Goal: Information Seeking & Learning: Learn about a topic

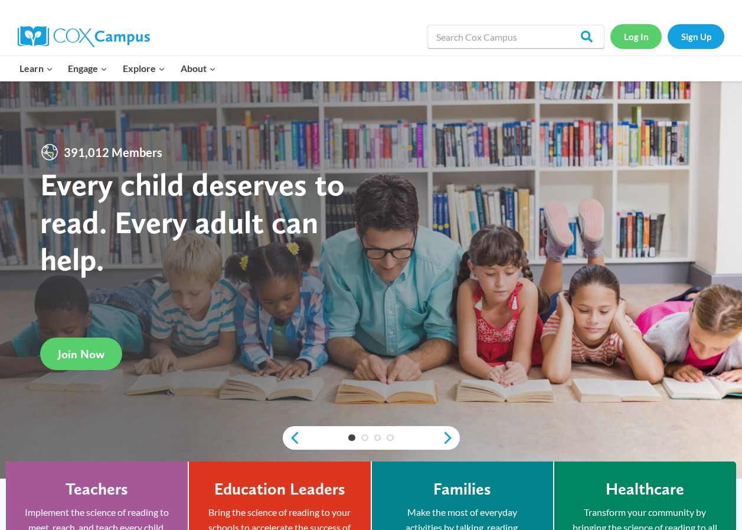
click at [645, 41] on link "Log In" at bounding box center [636, 36] width 51 height 24
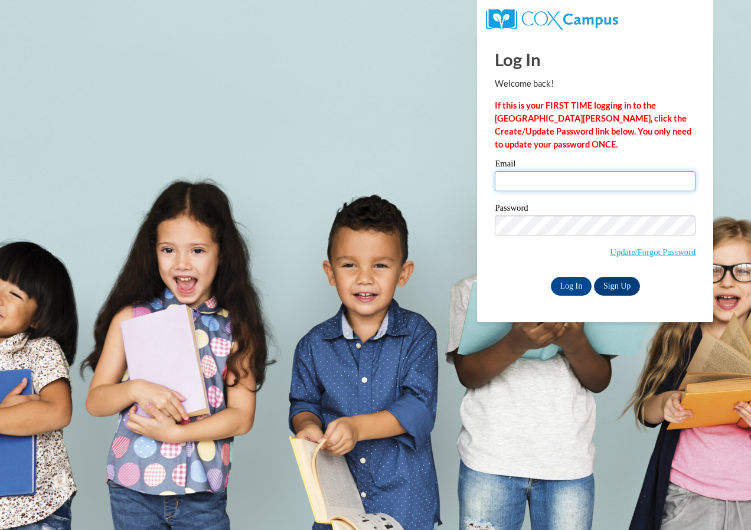
click at [556, 187] on input "Email" at bounding box center [595, 181] width 201 height 20
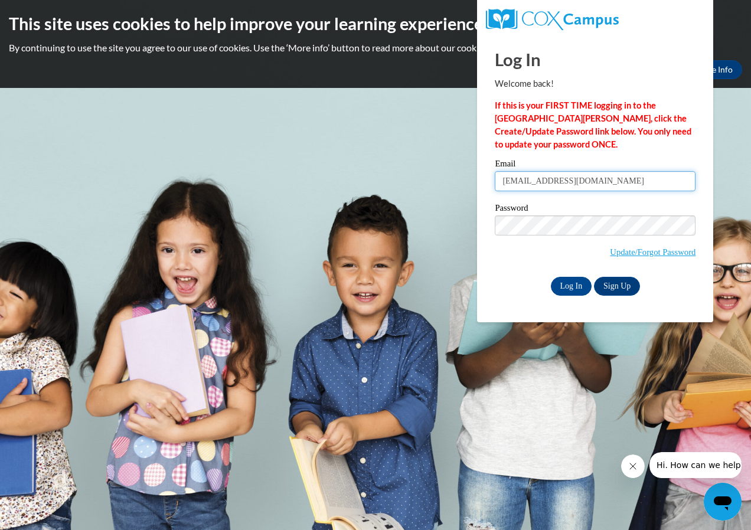
type input "[EMAIL_ADDRESS][DOMAIN_NAME]"
click at [566, 278] on input "Log In" at bounding box center [571, 286] width 41 height 19
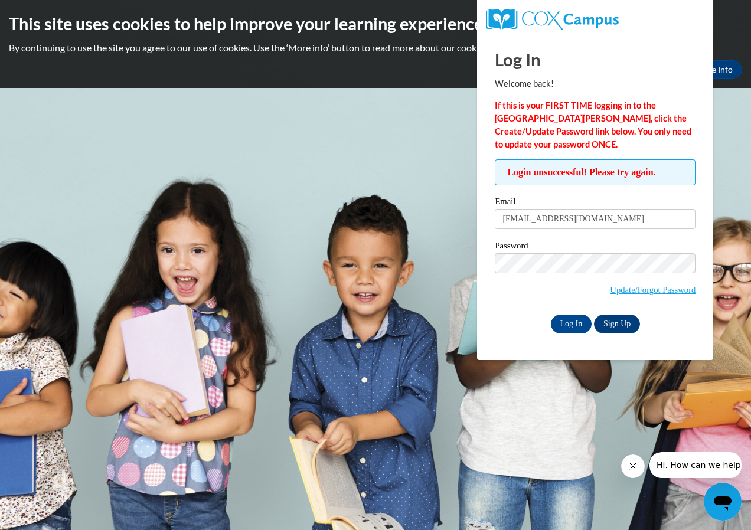
click at [625, 276] on span "Update/Forgot Password" at bounding box center [595, 277] width 201 height 49
click at [576, 321] on input "Log In" at bounding box center [571, 324] width 41 height 19
click at [551, 315] on input "Log In" at bounding box center [571, 324] width 41 height 19
click at [576, 325] on input "Log In" at bounding box center [571, 324] width 41 height 19
click at [551, 315] on input "Log In" at bounding box center [571, 324] width 41 height 19
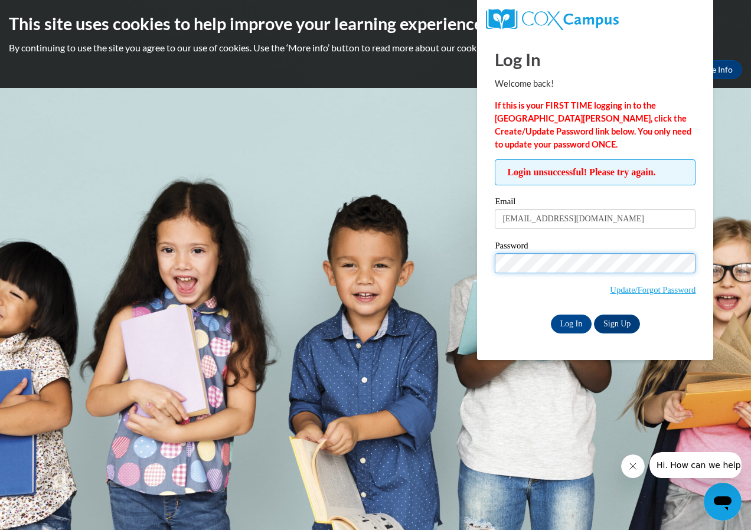
click at [551, 315] on input "Log In" at bounding box center [571, 324] width 41 height 19
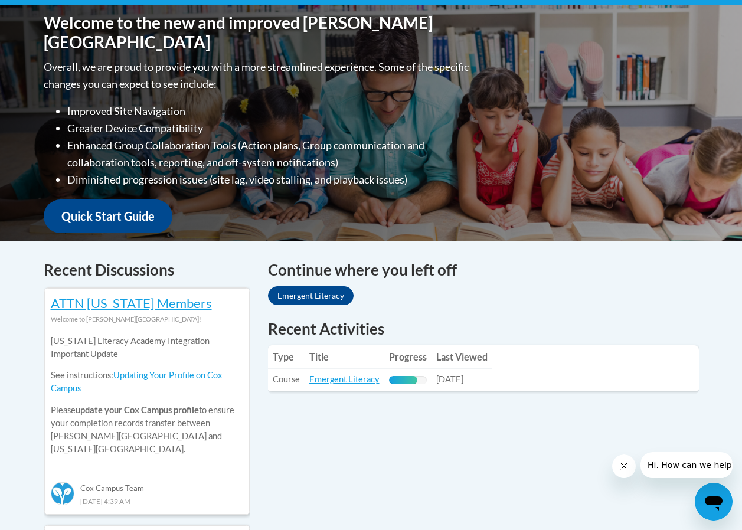
scroll to position [295, 0]
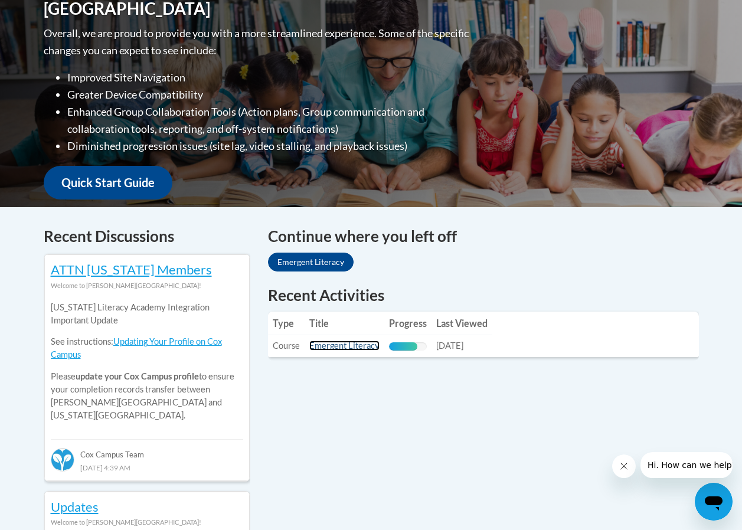
click at [323, 344] on link "Emergent Literacy" at bounding box center [344, 346] width 70 height 10
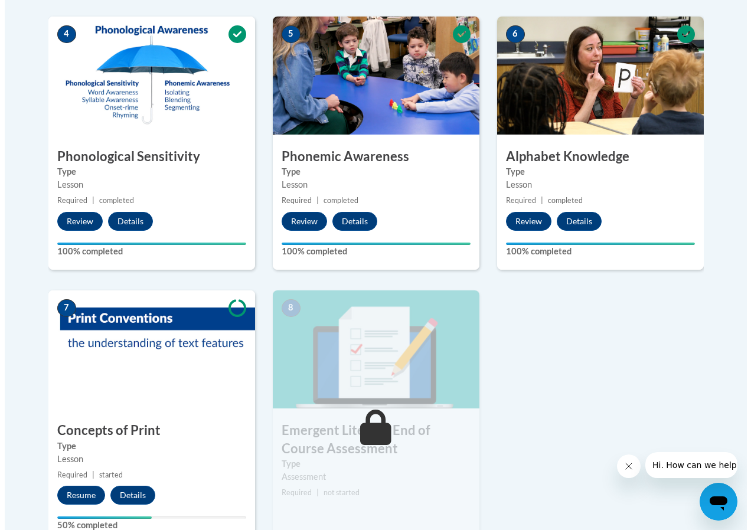
scroll to position [709, 0]
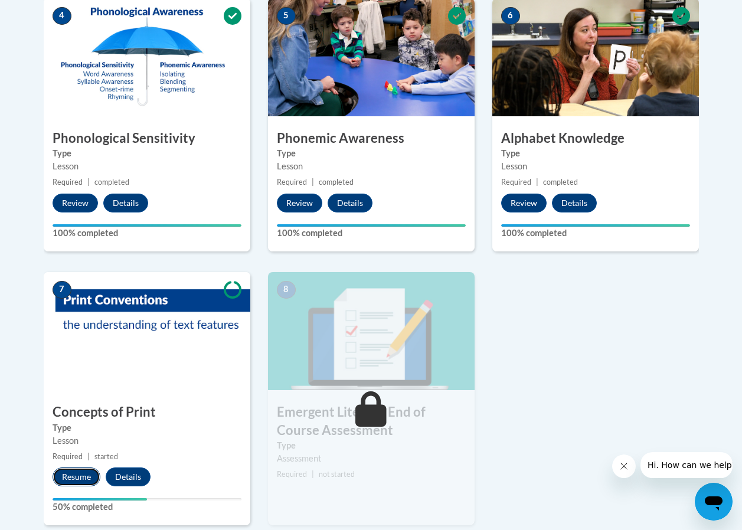
click at [83, 477] on button "Resume" at bounding box center [77, 477] width 48 height 19
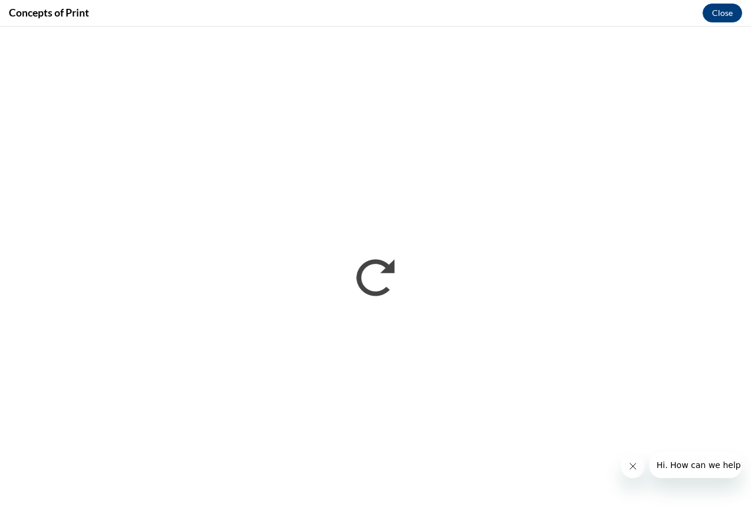
scroll to position [0, 0]
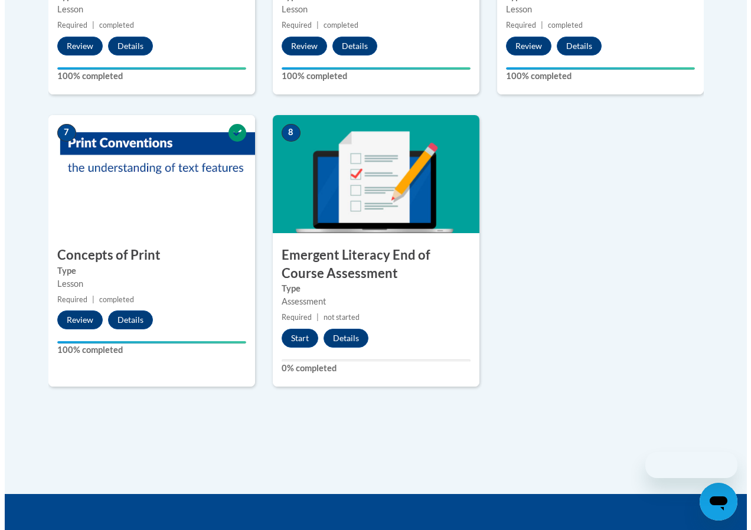
scroll to position [1024, 0]
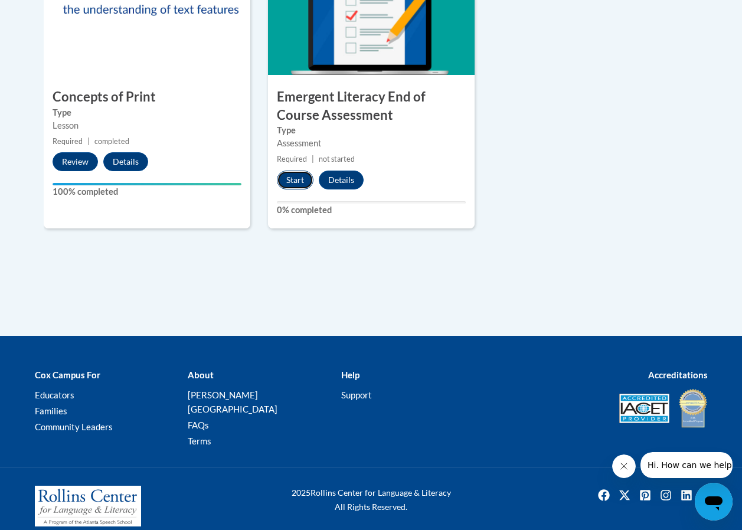
click at [286, 182] on button "Start" at bounding box center [295, 180] width 37 height 19
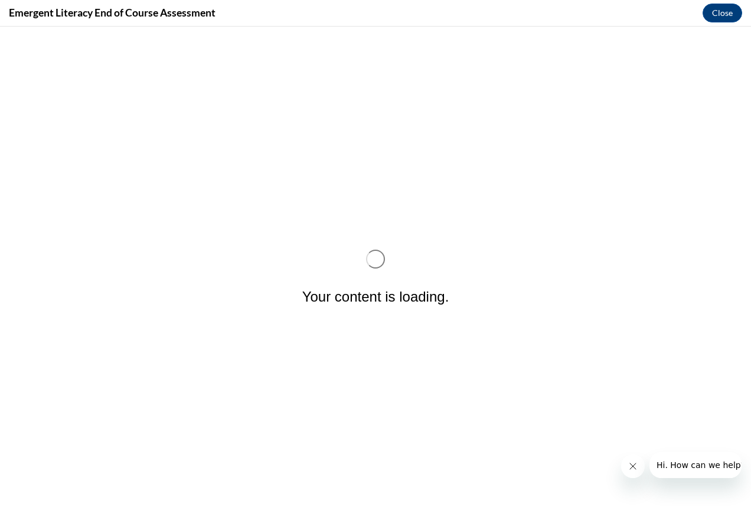
scroll to position [0, 0]
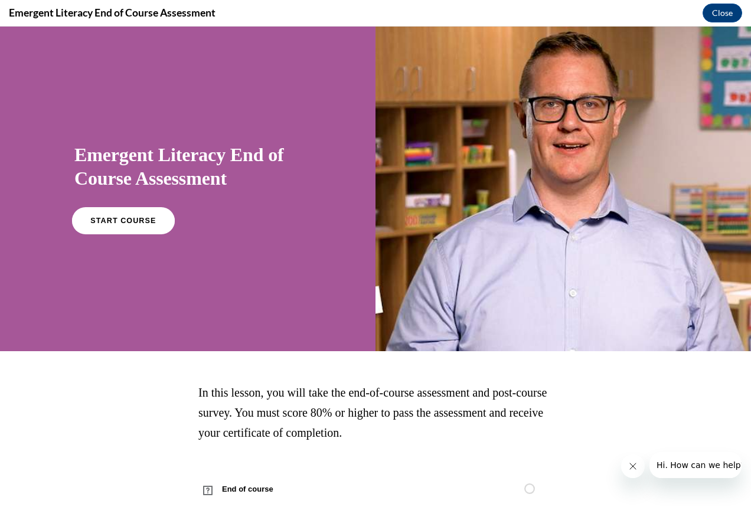
click at [142, 221] on span "START COURSE" at bounding box center [123, 221] width 66 height 9
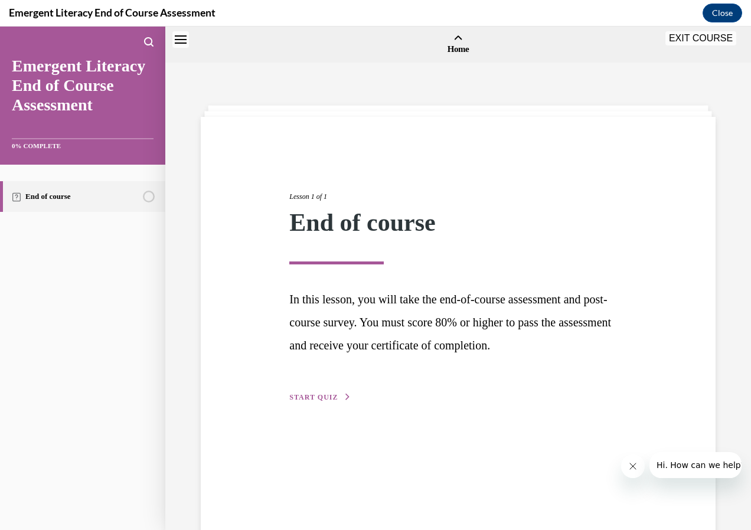
scroll to position [37, 0]
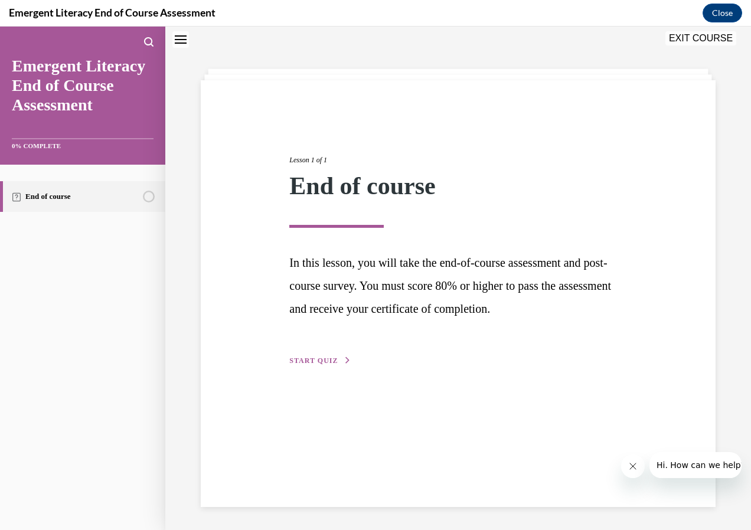
click at [328, 356] on button "START QUIZ" at bounding box center [319, 361] width 61 height 11
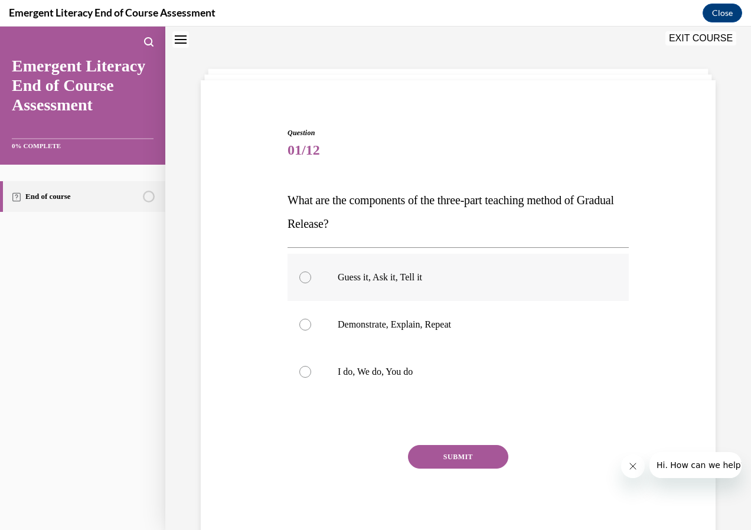
click at [376, 283] on label "Guess it, Ask it, Tell it" at bounding box center [458, 277] width 341 height 47
click at [311, 283] on input "Guess it, Ask it, Tell it" at bounding box center [305, 278] width 12 height 12
radio input "true"
click at [450, 466] on button "SUBMIT" at bounding box center [458, 457] width 100 height 24
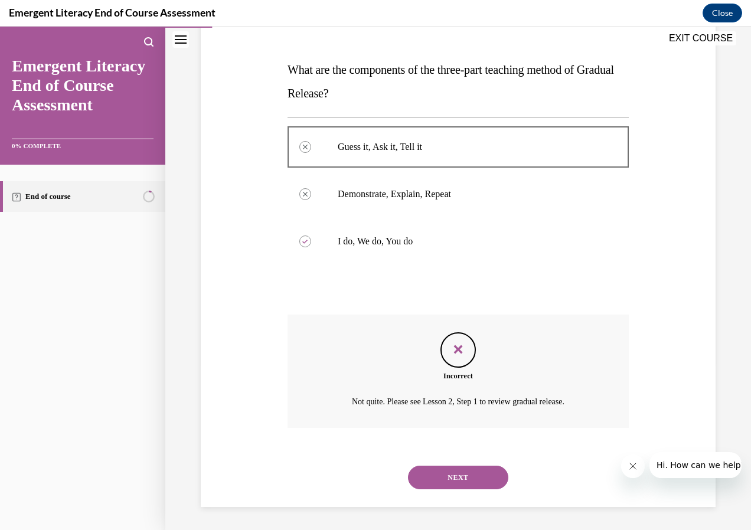
scroll to position [168, 0]
click at [488, 480] on button "NEXT" at bounding box center [458, 477] width 100 height 24
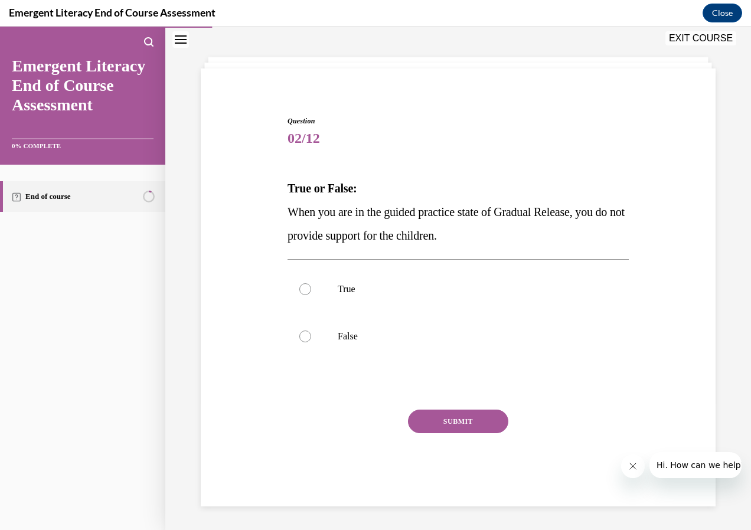
scroll to position [48, 0]
click at [418, 329] on label "False" at bounding box center [458, 336] width 341 height 47
click at [311, 331] on input "False" at bounding box center [305, 337] width 12 height 12
radio input "true"
click at [448, 416] on button "SUBMIT" at bounding box center [458, 422] width 100 height 24
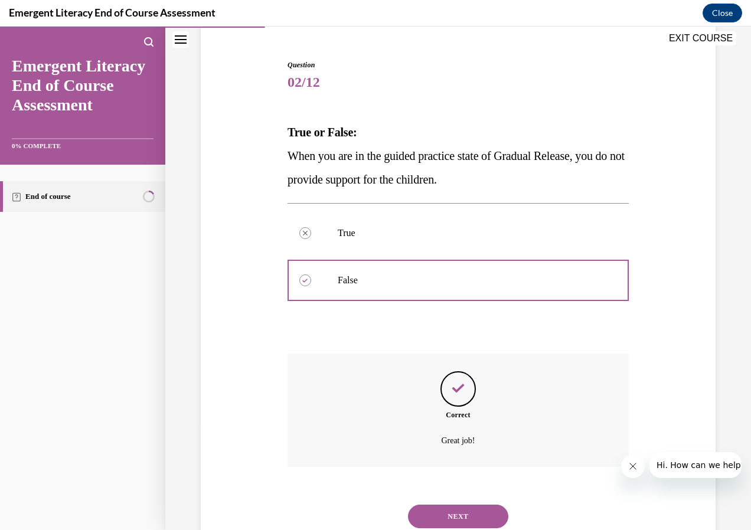
scroll to position [144, 0]
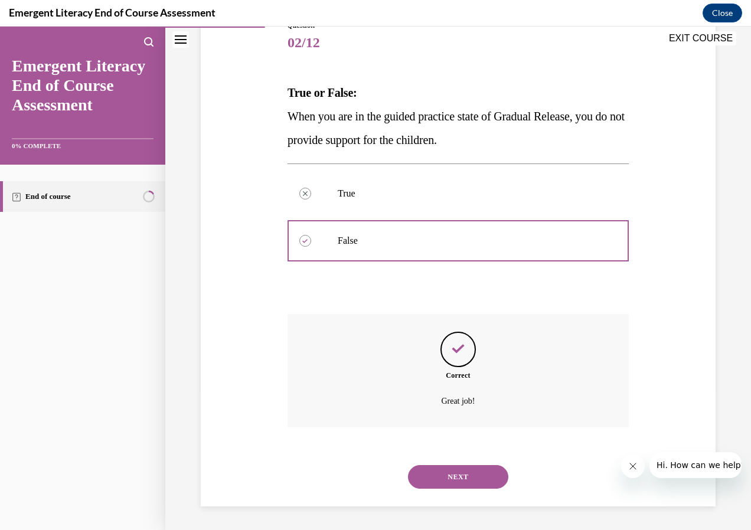
click at [454, 467] on button "NEXT" at bounding box center [458, 477] width 100 height 24
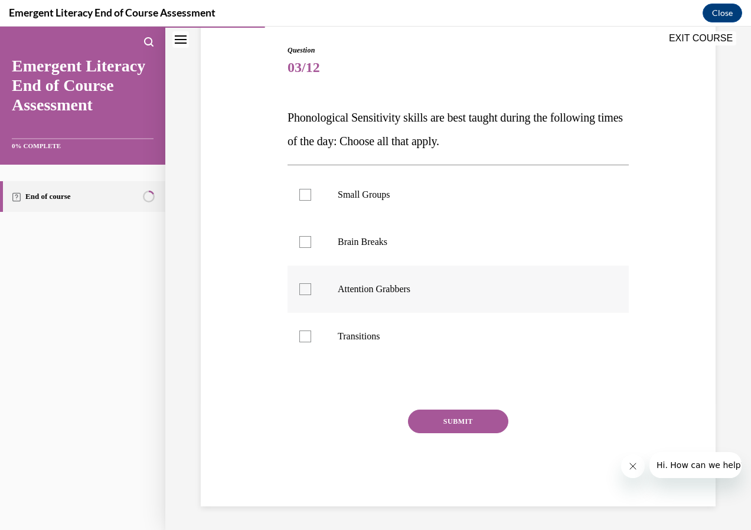
click at [486, 291] on ul "Small Groups Brain Breaks Attention Grabbers Transitions" at bounding box center [458, 265] width 341 height 189
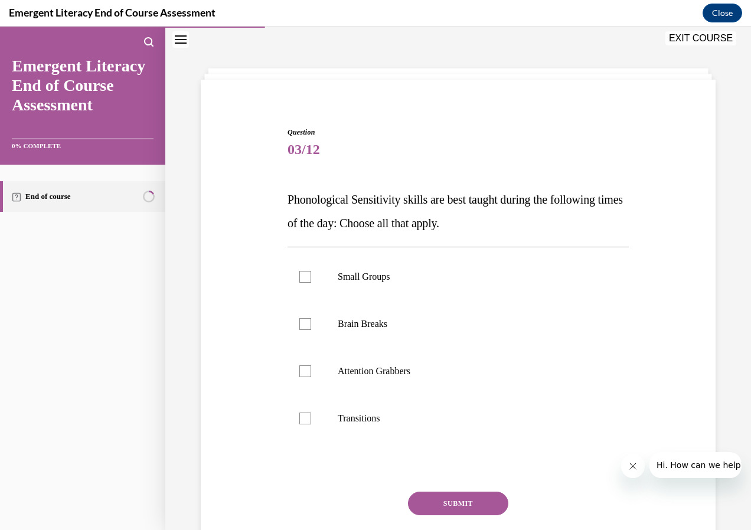
scroll to position [48, 0]
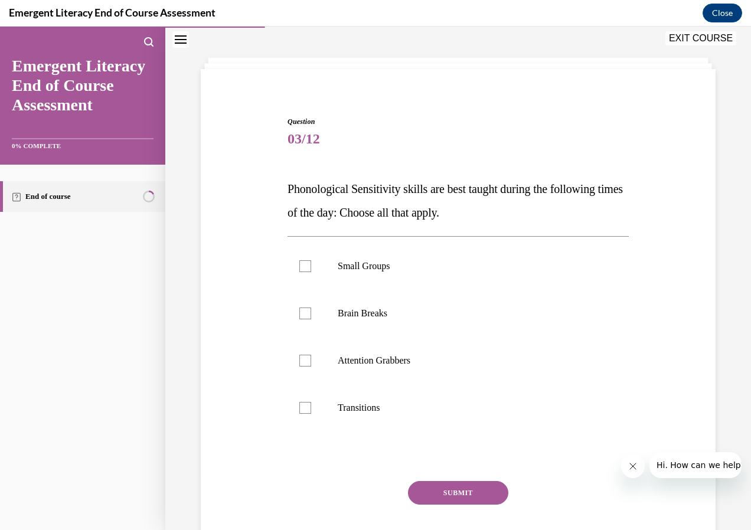
click at [488, 445] on div "Question 03/12 Phonological Sensitivity skills are best taught during the follo…" at bounding box center [458, 347] width 341 height 462
click at [480, 413] on label "Transitions" at bounding box center [458, 407] width 341 height 47
click at [311, 413] on input "Transitions" at bounding box center [305, 408] width 12 height 12
checkbox input "true"
click at [482, 472] on div "Question 03/12 Phonological Sensitivity skills are best taught during the follo…" at bounding box center [458, 347] width 341 height 462
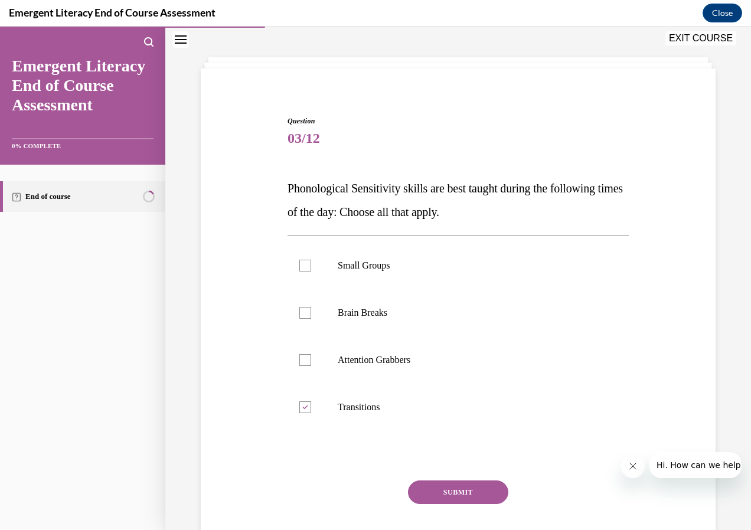
click at [478, 486] on button "SUBMIT" at bounding box center [458, 493] width 100 height 24
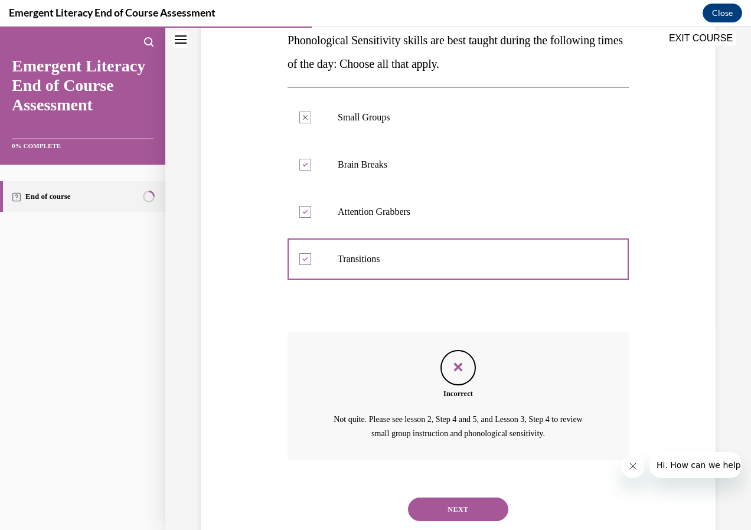
scroll to position [170, 0]
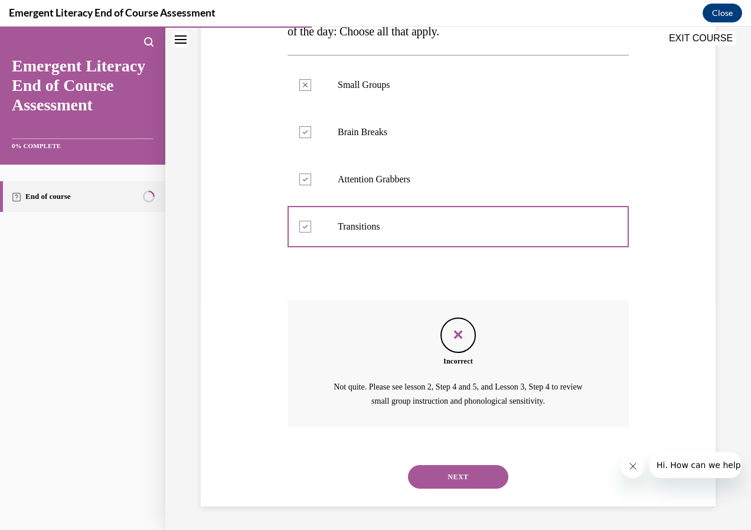
click at [479, 484] on button "NEXT" at bounding box center [458, 477] width 100 height 24
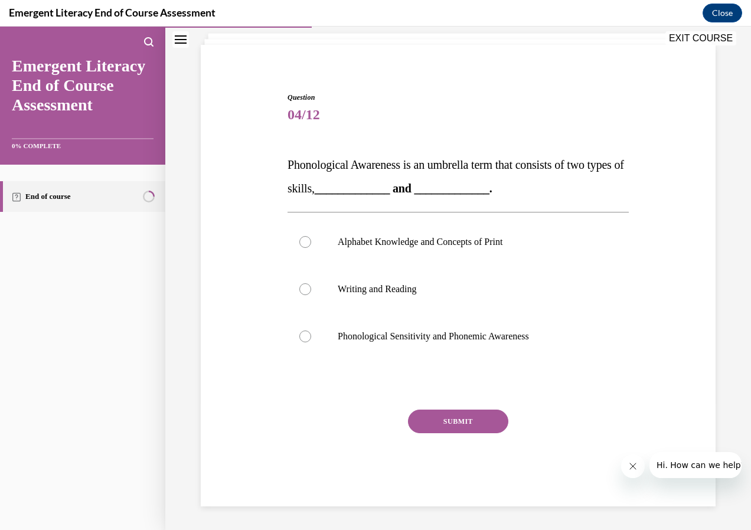
scroll to position [72, 0]
click at [462, 345] on label "Phonological Sensitivity and Phonemic Awareness" at bounding box center [458, 336] width 341 height 47
click at [311, 343] on input "Phonological Sensitivity and Phonemic Awareness" at bounding box center [305, 337] width 12 height 12
radio input "true"
click at [478, 420] on button "SUBMIT" at bounding box center [458, 422] width 100 height 24
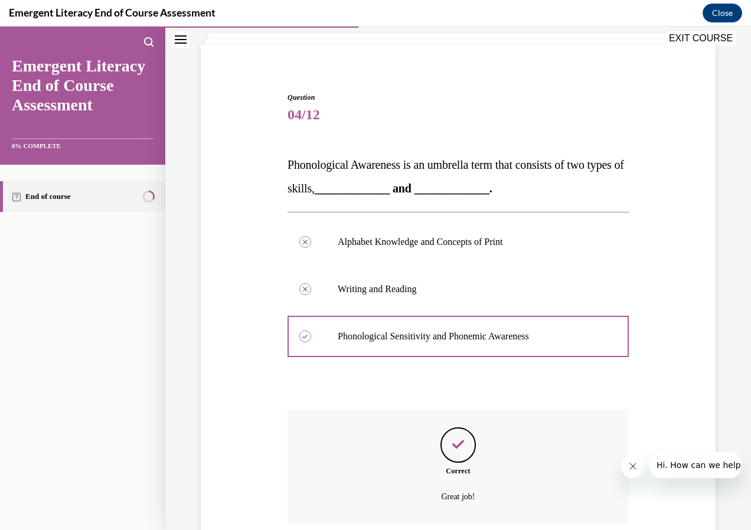
scroll to position [168, 0]
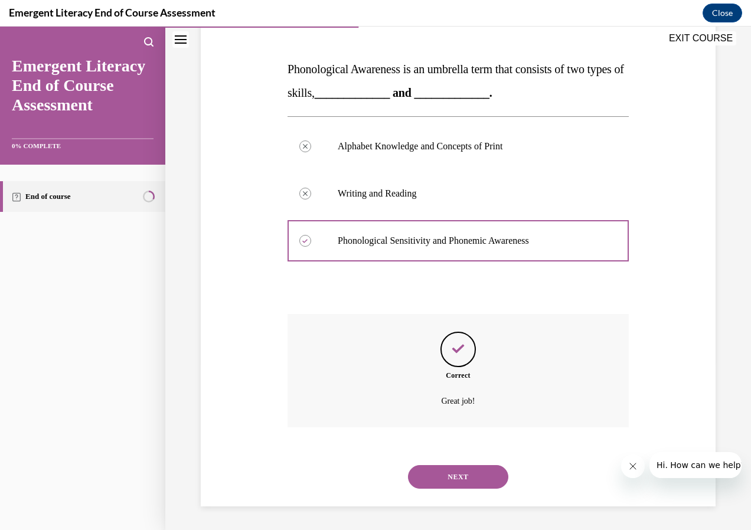
click at [471, 477] on button "NEXT" at bounding box center [458, 477] width 100 height 24
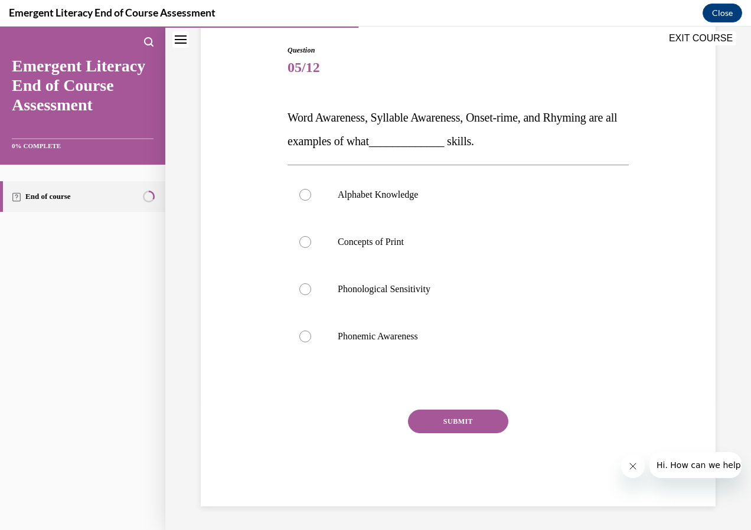
scroll to position [119, 0]
click at [459, 359] on label "Phonemic Awareness" at bounding box center [458, 336] width 341 height 47
click at [311, 343] on input "Phonemic Awareness" at bounding box center [305, 337] width 12 height 12
radio input "true"
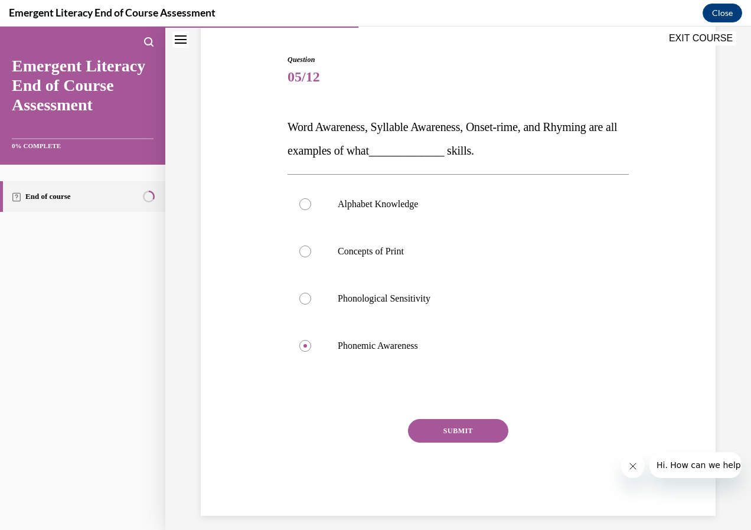
click at [475, 429] on button "SUBMIT" at bounding box center [458, 431] width 100 height 24
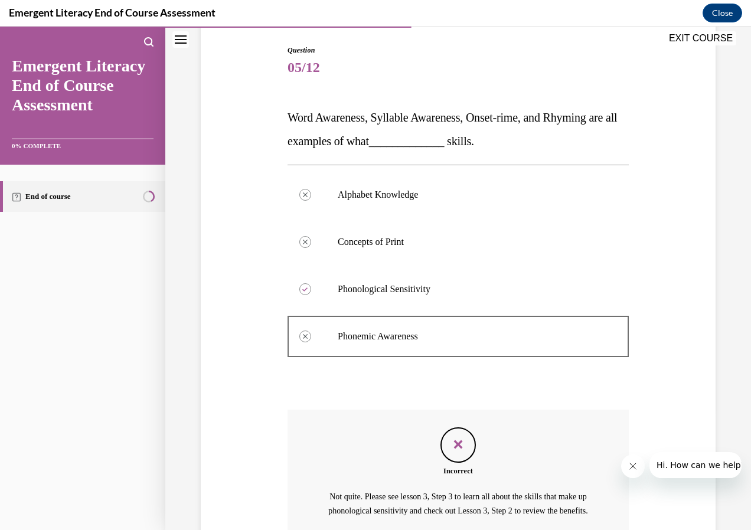
scroll to position [243, 0]
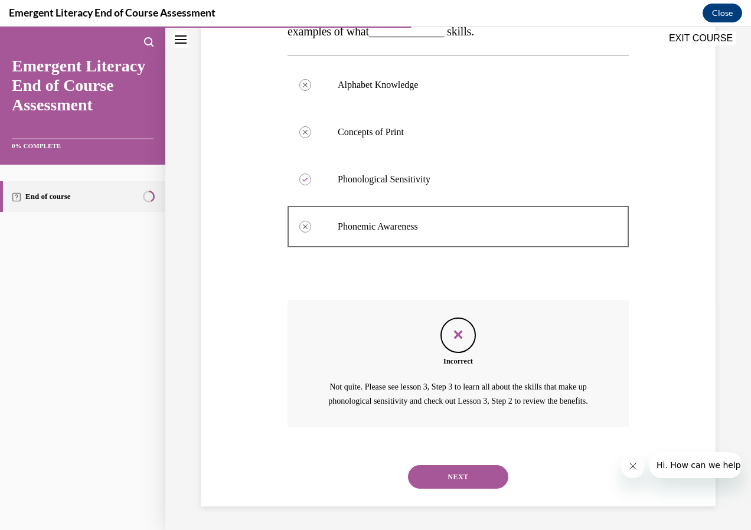
click at [474, 472] on button "NEXT" at bounding box center [458, 477] width 100 height 24
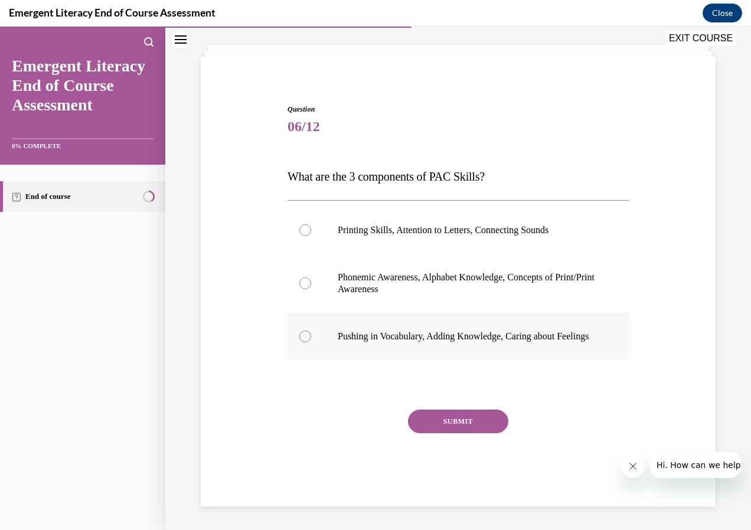
click at [462, 343] on label "Pushing in Vocabulary, Adding Knowledge, Caring about Feelings" at bounding box center [458, 336] width 341 height 47
click at [311, 343] on input "Pushing in Vocabulary, Adding Knowledge, Caring about Feelings" at bounding box center [305, 337] width 12 height 12
radio input "true"
click at [459, 419] on button "SUBMIT" at bounding box center [458, 422] width 100 height 24
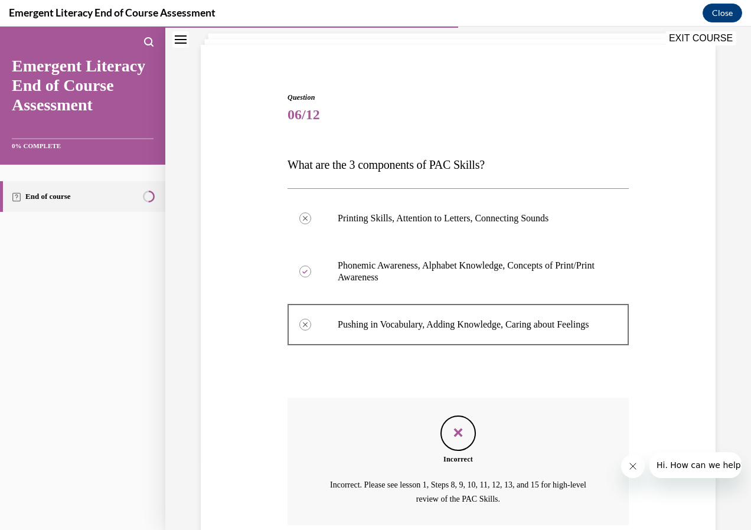
scroll to position [182, 0]
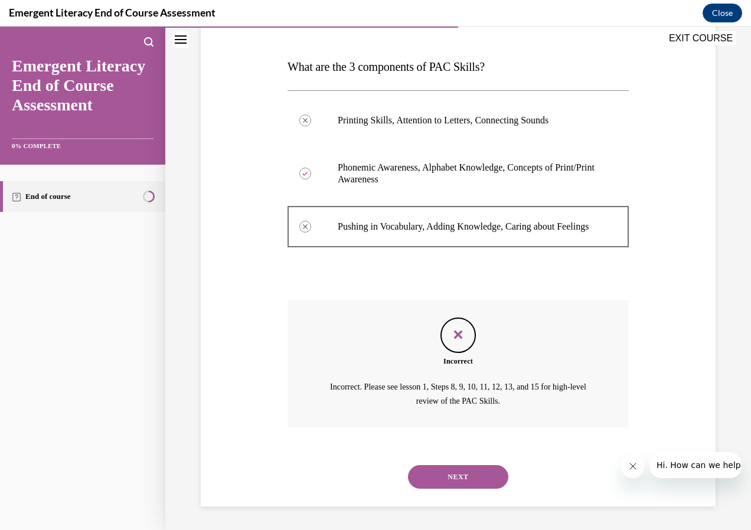
click at [462, 474] on button "NEXT" at bounding box center [458, 477] width 100 height 24
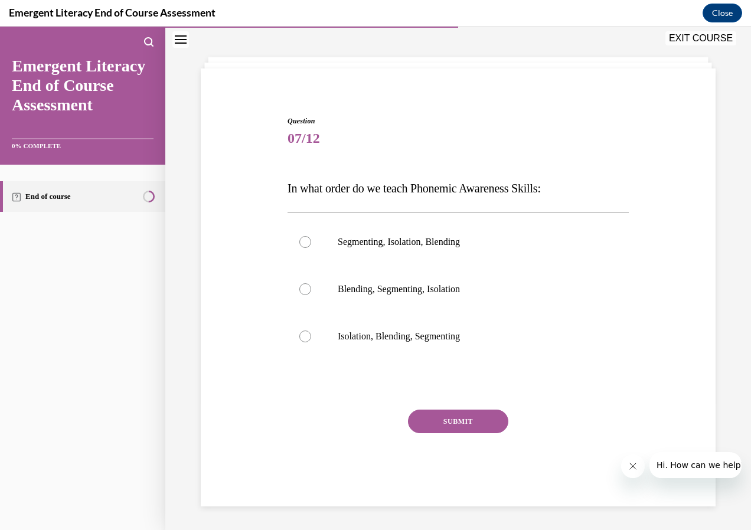
scroll to position [48, 0]
click at [475, 335] on p "Isolation, Blending, Segmenting" at bounding box center [469, 337] width 262 height 12
click at [311, 335] on input "Isolation, Blending, Segmenting" at bounding box center [305, 337] width 12 height 12
radio input "true"
click at [473, 415] on button "SUBMIT" at bounding box center [458, 422] width 100 height 24
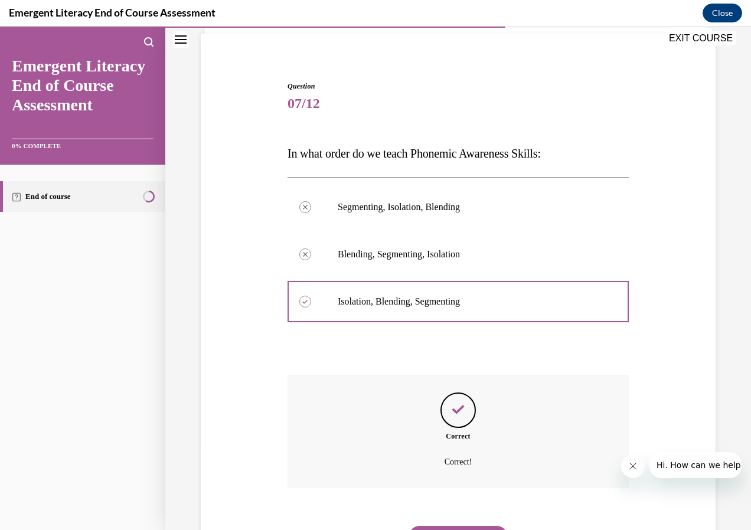
scroll to position [144, 0]
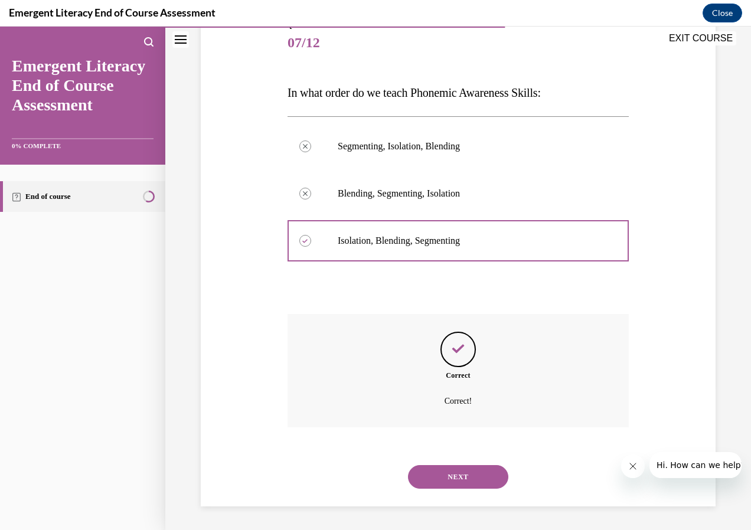
click at [479, 488] on button "NEXT" at bounding box center [458, 477] width 100 height 24
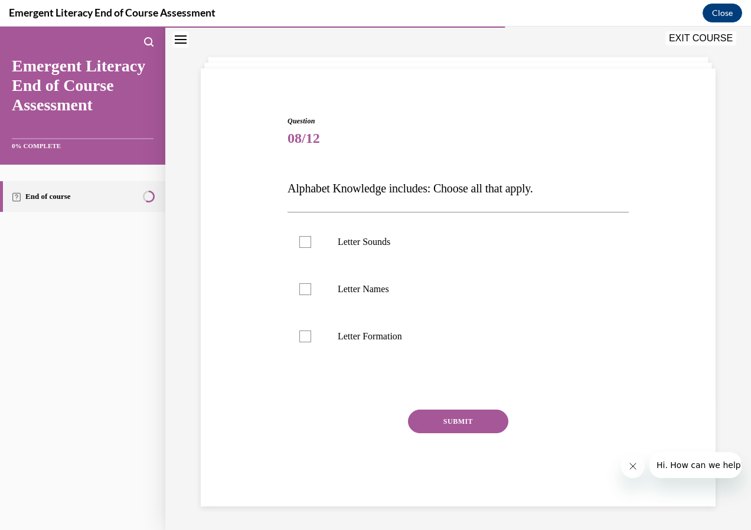
scroll to position [48, 0]
click at [474, 322] on label "Letter Formation" at bounding box center [458, 336] width 341 height 47
click at [311, 331] on input "Letter Formation" at bounding box center [305, 337] width 12 height 12
checkbox input "true"
click at [472, 409] on div "Question 08/12 Alphabet Knowledge includes: Choose all that apply. Letter Sound…" at bounding box center [458, 311] width 341 height 391
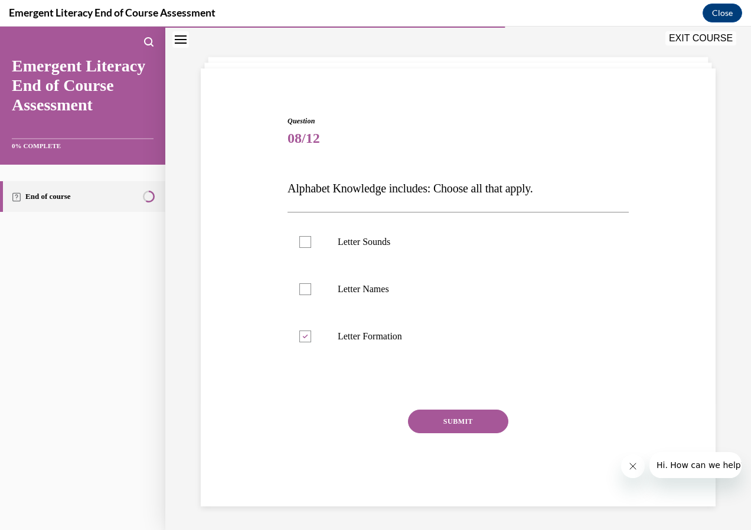
click at [472, 413] on button "SUBMIT" at bounding box center [458, 422] width 100 height 24
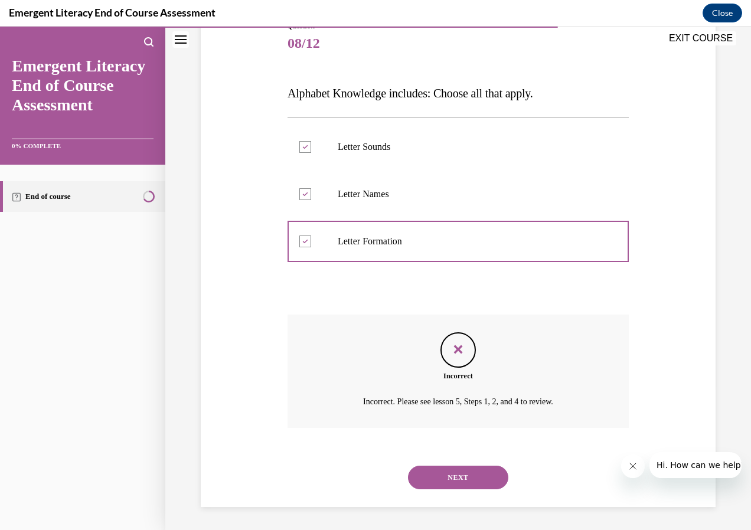
scroll to position [144, 0]
click at [476, 473] on button "NEXT" at bounding box center [458, 477] width 100 height 24
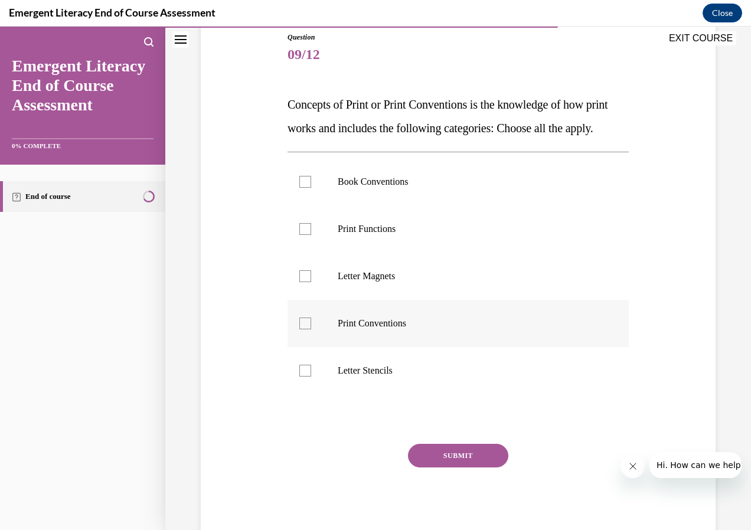
click at [465, 332] on label "Print Conventions" at bounding box center [458, 323] width 341 height 47
click at [311, 330] on input "Print Conventions" at bounding box center [305, 324] width 12 height 12
checkbox input "true"
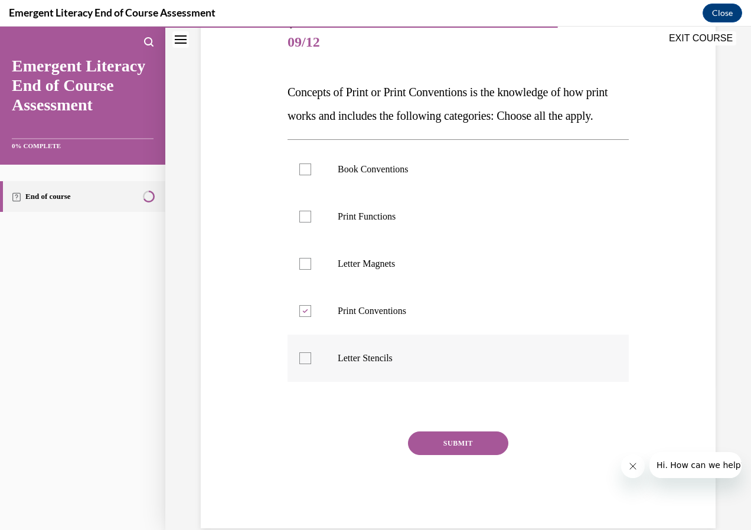
scroll to position [190, 0]
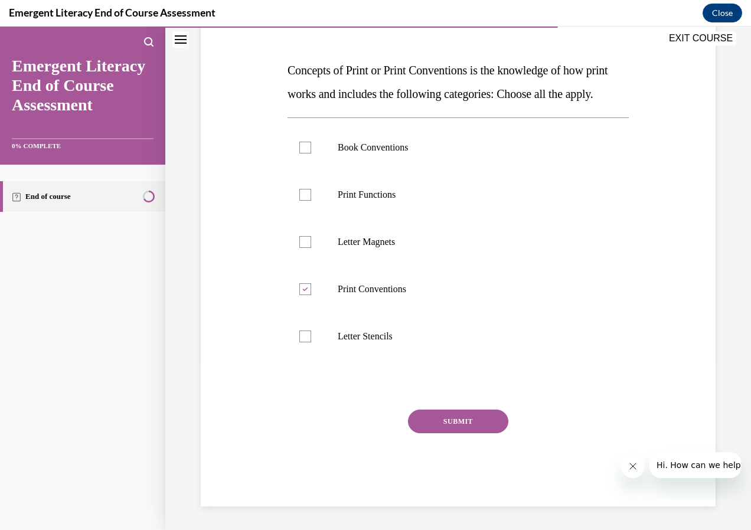
click at [487, 409] on div "Question 09/12 Concepts of Print or Print Conventions is the knowledge of how p…" at bounding box center [458, 252] width 341 height 509
click at [485, 412] on div "Question 09/12 Concepts of Print or Print Conventions is the knowledge of how p…" at bounding box center [458, 252] width 341 height 509
drag, startPoint x: 485, startPoint y: 412, endPoint x: 481, endPoint y: 428, distance: 16.6
click at [481, 428] on button "SUBMIT" at bounding box center [458, 422] width 100 height 24
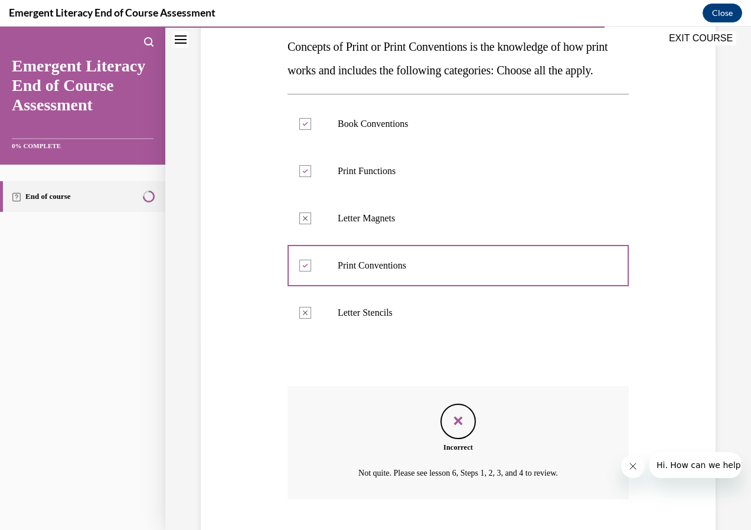
scroll to position [286, 0]
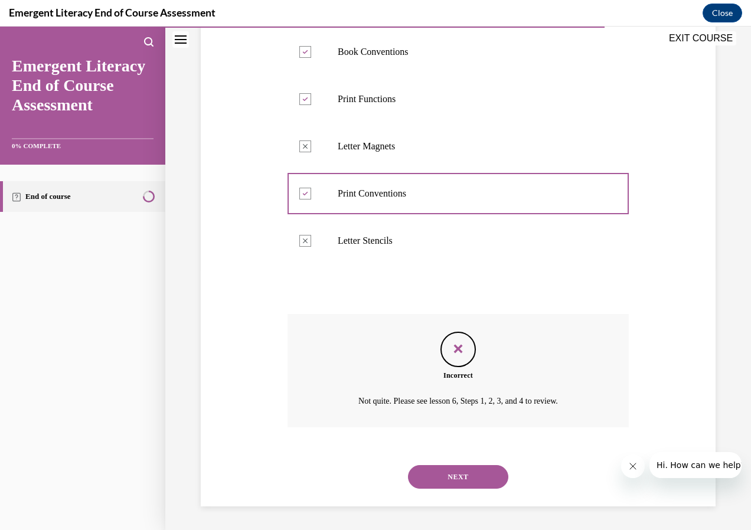
click at [481, 468] on button "NEXT" at bounding box center [458, 477] width 100 height 24
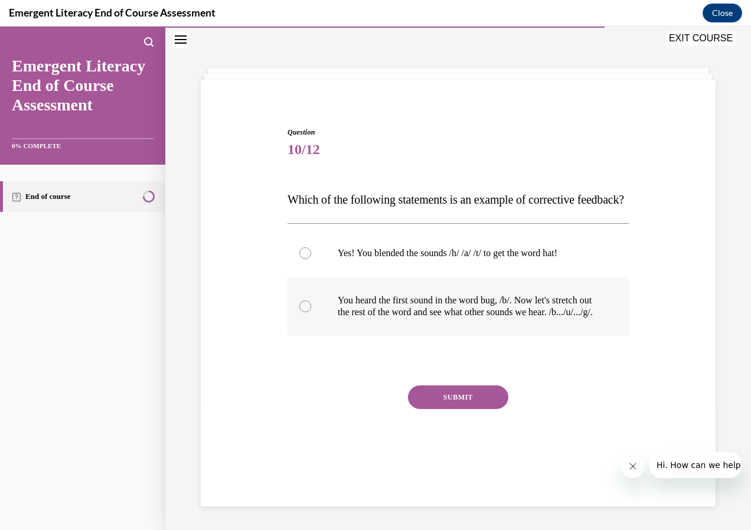
click at [458, 318] on p "You heard the first sound in the word bug, /b/. Now let's stretch out the rest …" at bounding box center [469, 307] width 262 height 24
click at [311, 312] on input "You heard the first sound in the word bug, /b/. Now let's stretch out the rest …" at bounding box center [305, 307] width 12 height 12
radio input "true"
click at [466, 409] on button "SUBMIT" at bounding box center [458, 398] width 100 height 24
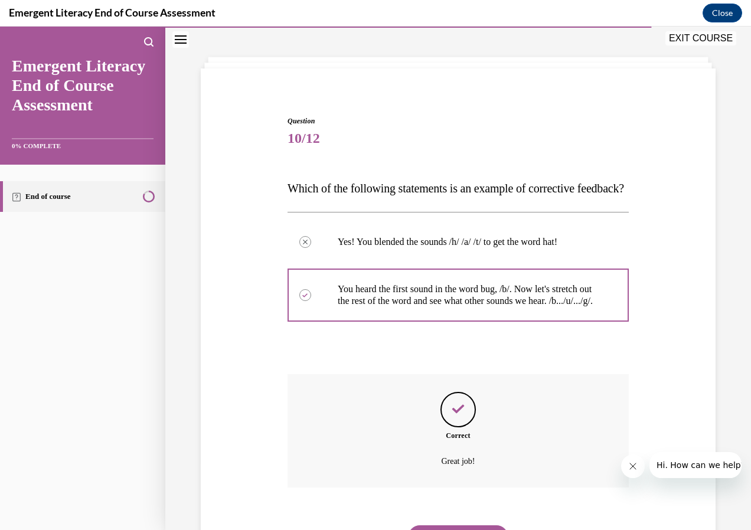
scroll to position [144, 0]
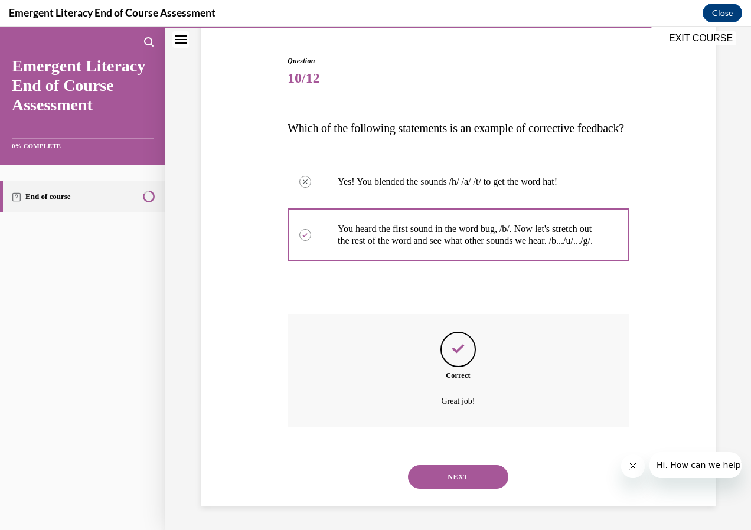
click at [458, 478] on button "NEXT" at bounding box center [458, 477] width 100 height 24
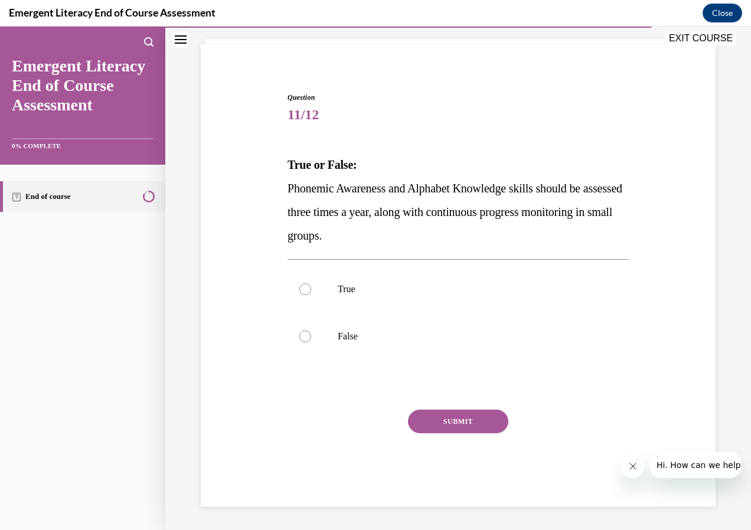
scroll to position [72, 0]
click at [481, 332] on p "False" at bounding box center [469, 337] width 262 height 12
click at [311, 332] on input "False" at bounding box center [305, 337] width 12 height 12
radio input "true"
click at [474, 422] on button "SUBMIT" at bounding box center [458, 422] width 100 height 24
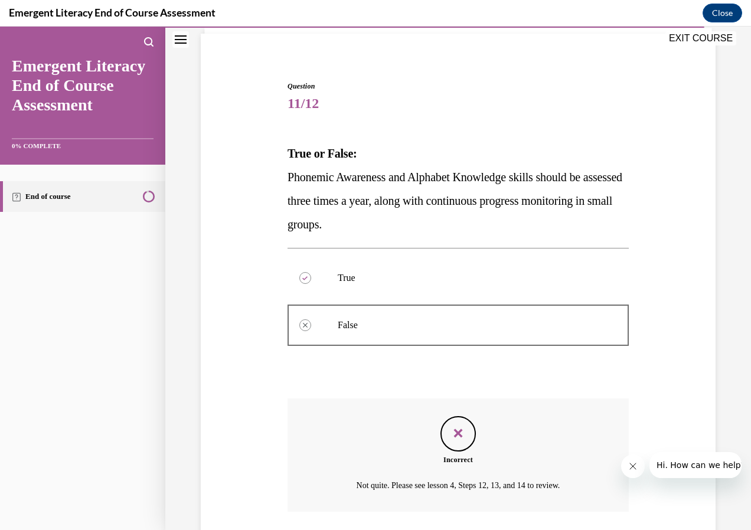
scroll to position [168, 0]
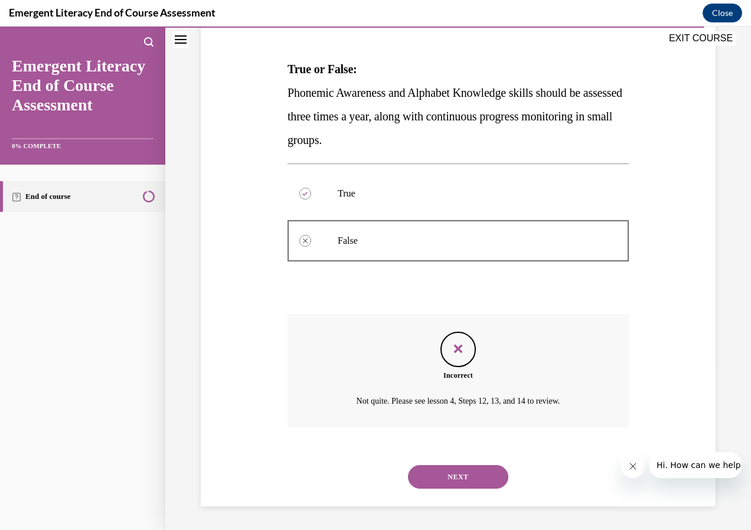
click at [477, 465] on button "NEXT" at bounding box center [458, 477] width 100 height 24
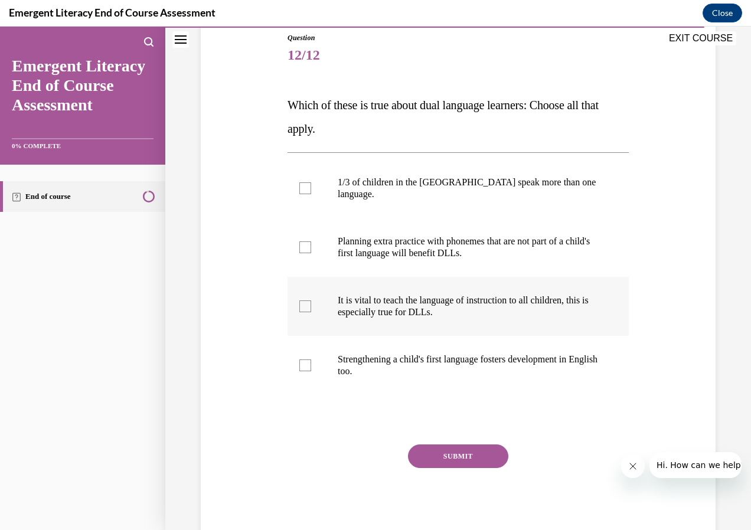
click at [467, 306] on label "It is vital to teach the language of instruction to all children, this is espec…" at bounding box center [458, 306] width 341 height 59
click at [311, 306] on input "It is vital to teach the language of instruction to all children, this is espec…" at bounding box center [305, 307] width 12 height 12
checkbox input "true"
click at [464, 432] on div "Question 12/12 Which of these is true about dual language learners: Choose all …" at bounding box center [458, 286] width 341 height 509
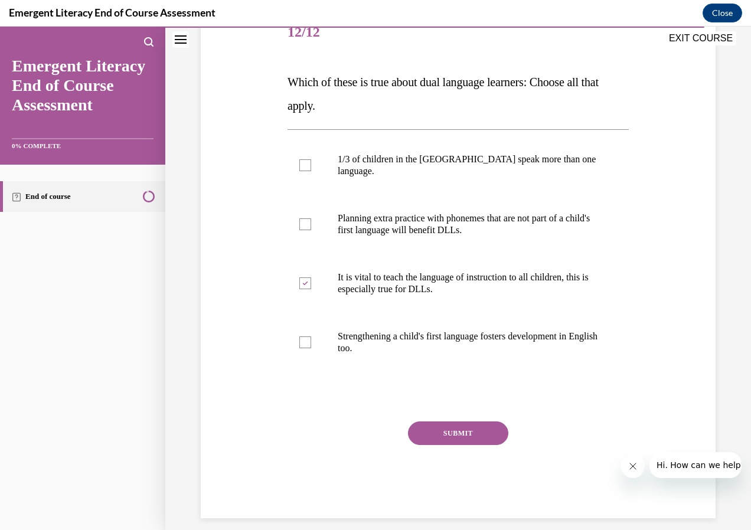
click at [464, 445] on div "SUBMIT" at bounding box center [458, 451] width 341 height 59
click at [477, 422] on button "SUBMIT" at bounding box center [458, 434] width 100 height 24
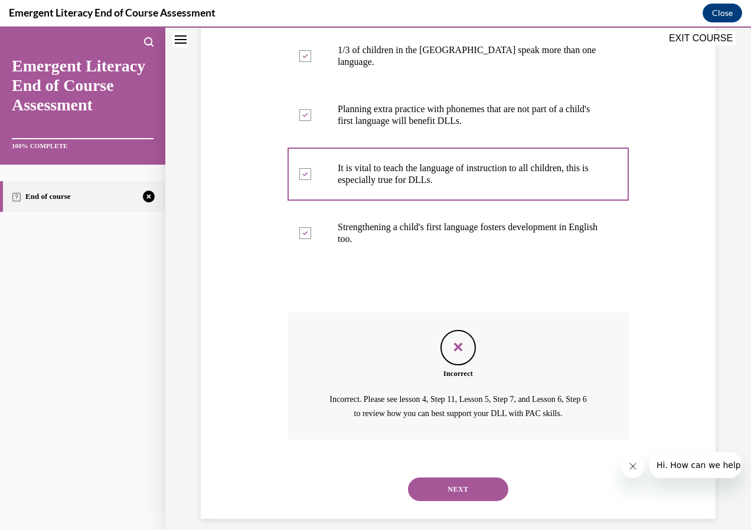
scroll to position [265, 0]
click at [487, 477] on button "NEXT" at bounding box center [458, 489] width 100 height 24
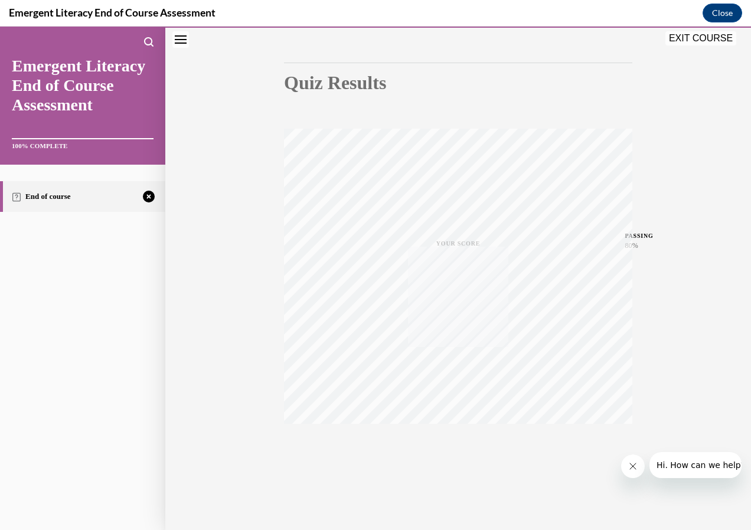
scroll to position [102, 0]
click at [472, 446] on div "TAKE AGAIN" at bounding box center [459, 451] width 42 height 28
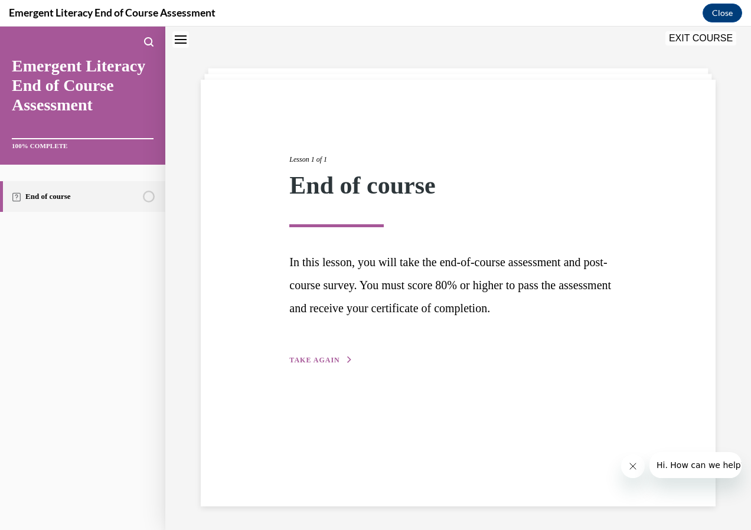
scroll to position [37, 0]
click at [356, 358] on div "Lesson 1 of 1 End of course In this lesson, you will take the end-of-course ass…" at bounding box center [458, 247] width 355 height 240
click at [338, 357] on button "TAKE AGAIN" at bounding box center [320, 360] width 63 height 11
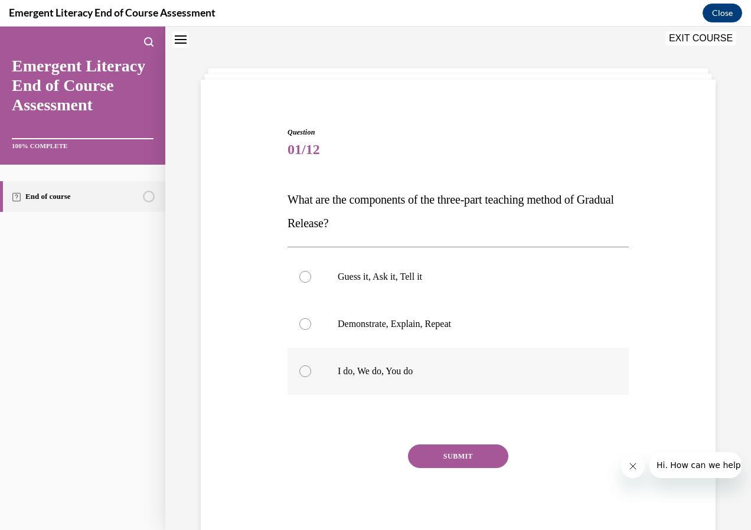
click at [377, 380] on label "I do, We do, You do" at bounding box center [458, 371] width 341 height 47
click at [311, 377] on input "I do, We do, You do" at bounding box center [305, 372] width 12 height 12
radio input "true"
click at [441, 457] on button "SUBMIT" at bounding box center [458, 457] width 100 height 24
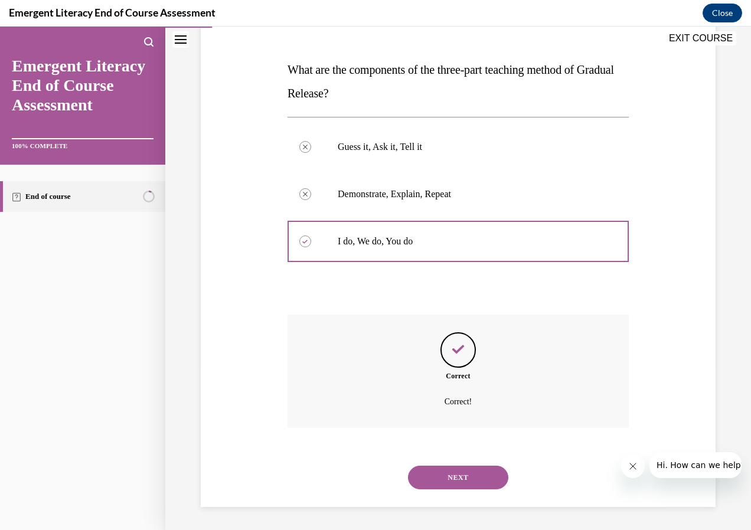
scroll to position [168, 0]
click at [467, 474] on button "NEXT" at bounding box center [458, 477] width 100 height 24
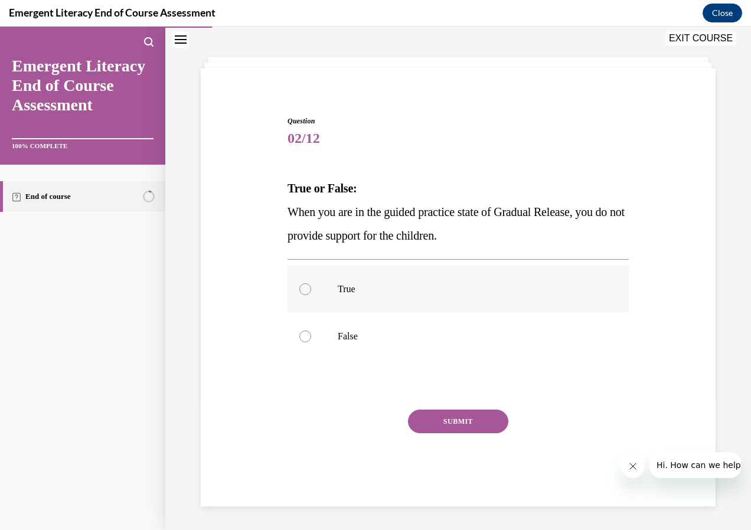
click at [427, 295] on label "True" at bounding box center [458, 289] width 341 height 47
click at [311, 295] on input "True" at bounding box center [305, 289] width 12 height 12
radio input "true"
click at [421, 379] on div at bounding box center [458, 385] width 341 height 14
click at [426, 327] on label "False" at bounding box center [458, 336] width 341 height 47
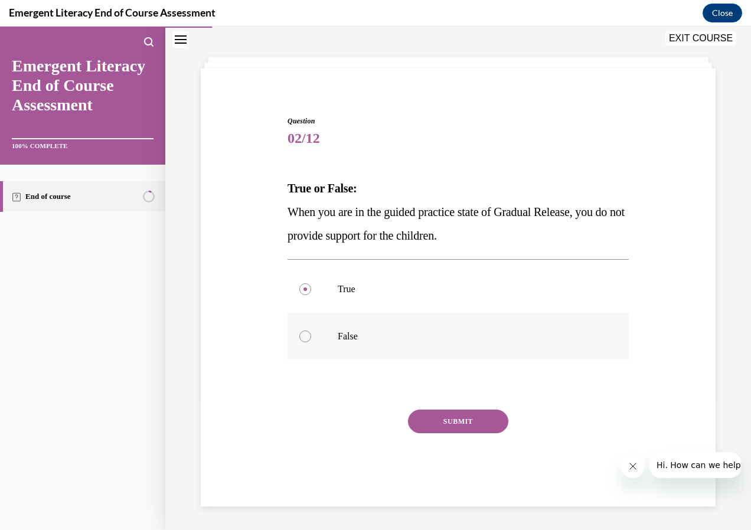
click at [311, 331] on input "False" at bounding box center [305, 337] width 12 height 12
radio input "true"
click at [446, 426] on button "SUBMIT" at bounding box center [458, 422] width 100 height 24
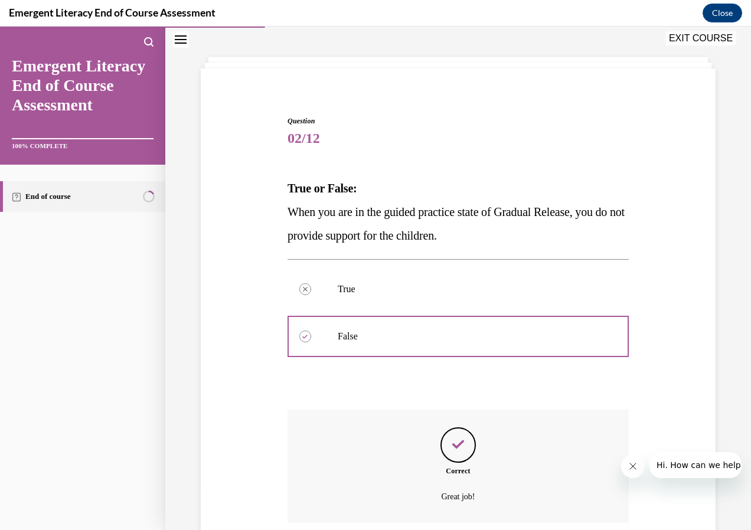
scroll to position [144, 0]
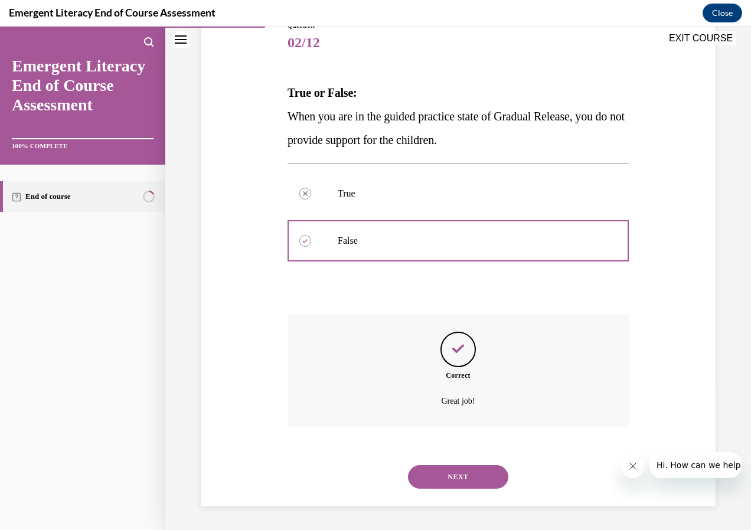
click at [447, 481] on button "NEXT" at bounding box center [458, 477] width 100 height 24
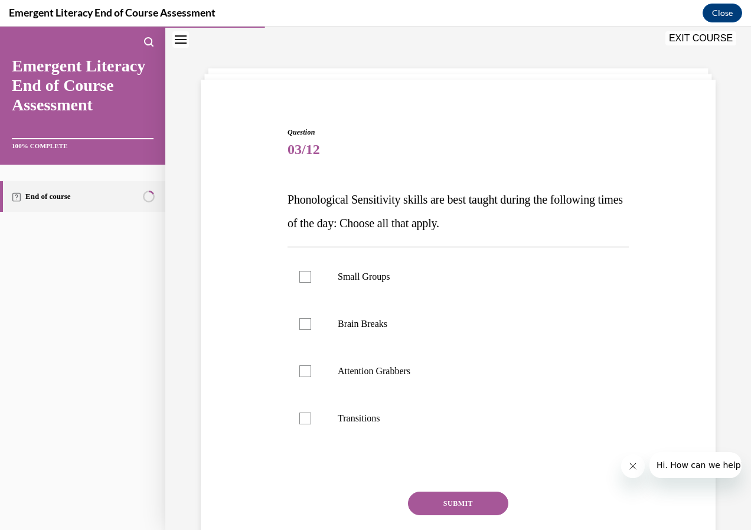
scroll to position [48, 0]
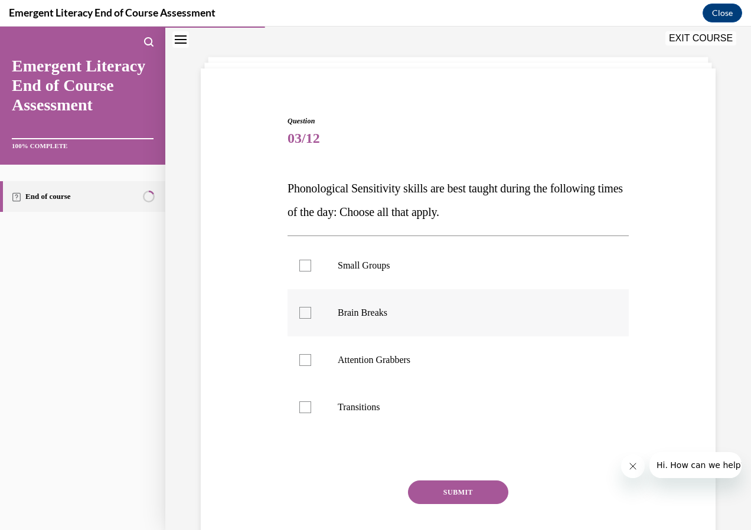
click at [433, 310] on p "Brain Breaks" at bounding box center [469, 313] width 262 height 12
click at [311, 310] on input "Brain Breaks" at bounding box center [305, 313] width 12 height 12
checkbox input "true"
click at [434, 350] on label "Attention Grabbers" at bounding box center [458, 360] width 341 height 47
click at [311, 354] on input "Attention Grabbers" at bounding box center [305, 360] width 12 height 12
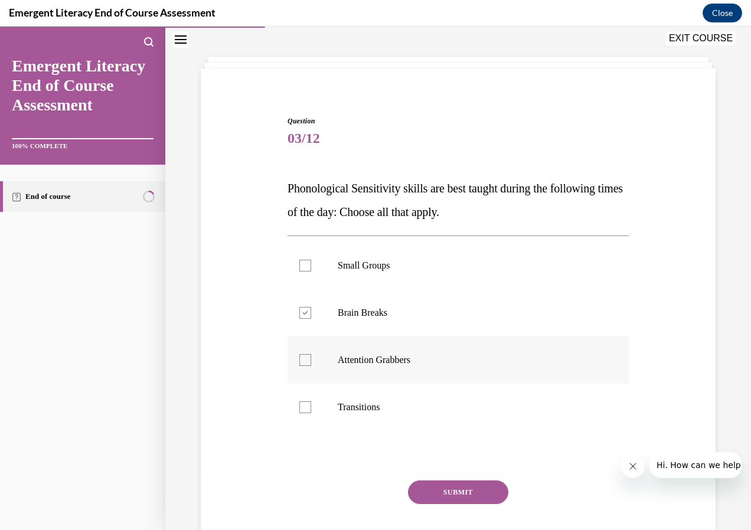
checkbox input "true"
click at [441, 426] on label "Transitions" at bounding box center [458, 407] width 341 height 47
click at [311, 413] on input "Transitions" at bounding box center [305, 408] width 12 height 12
checkbox input "true"
click at [449, 482] on button "SUBMIT" at bounding box center [458, 493] width 100 height 24
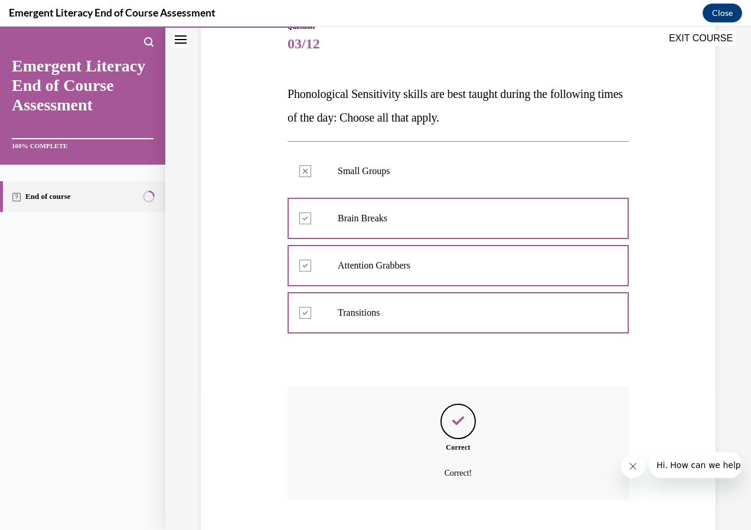
scroll to position [215, 0]
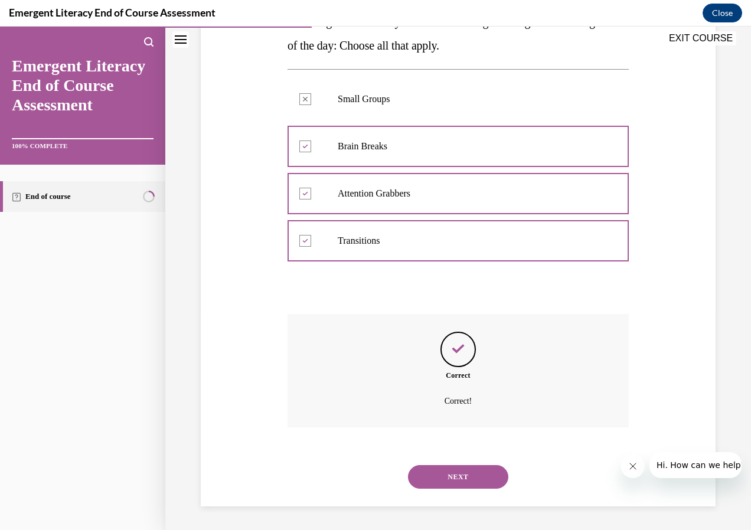
click at [449, 484] on button "NEXT" at bounding box center [458, 477] width 100 height 24
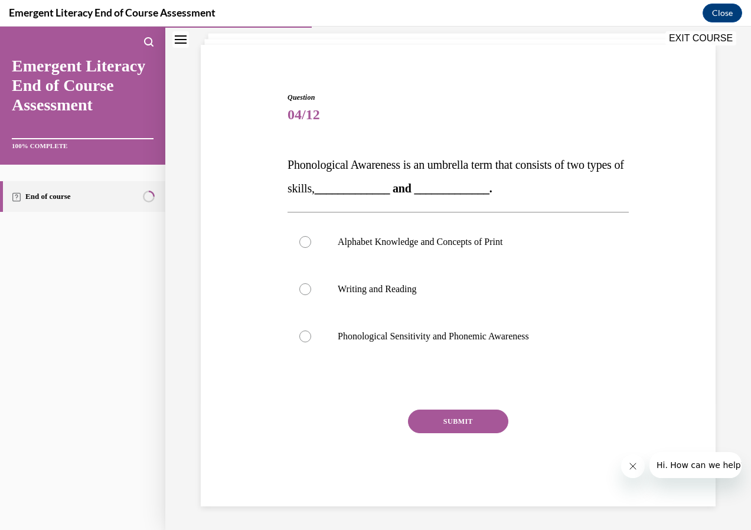
scroll to position [72, 0]
click at [442, 331] on p "Phonological Sensitivity and Phonemic Awareness" at bounding box center [469, 337] width 262 height 12
click at [311, 331] on input "Phonological Sensitivity and Phonemic Awareness" at bounding box center [305, 337] width 12 height 12
radio input "true"
click at [445, 417] on button "SUBMIT" at bounding box center [458, 422] width 100 height 24
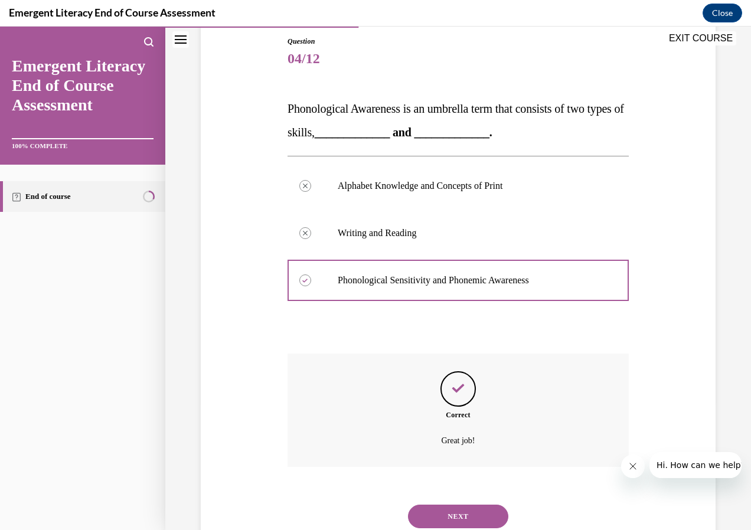
scroll to position [168, 0]
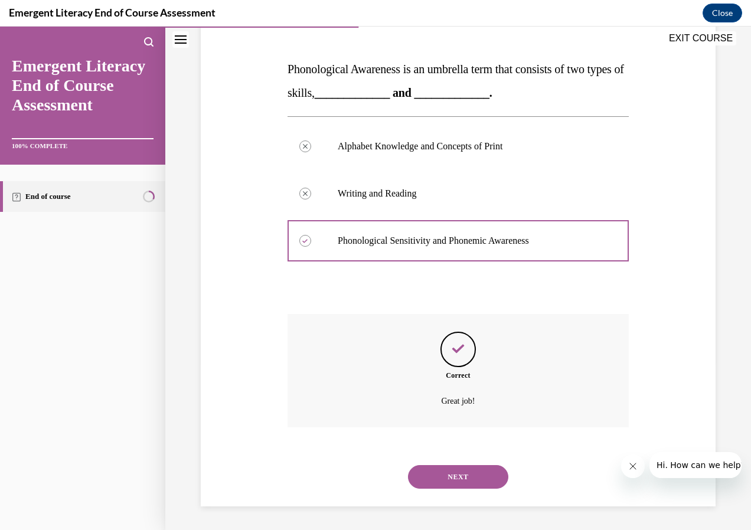
click at [446, 467] on button "NEXT" at bounding box center [458, 477] width 100 height 24
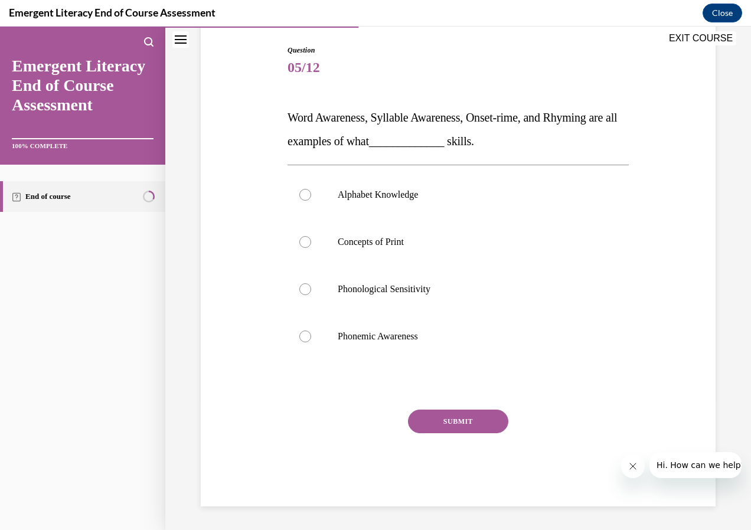
scroll to position [119, 0]
click at [426, 275] on label "Phonological Sensitivity" at bounding box center [458, 289] width 341 height 47
click at [311, 283] on input "Phonological Sensitivity" at bounding box center [305, 289] width 12 height 12
radio input "true"
click at [447, 412] on button "SUBMIT" at bounding box center [458, 422] width 100 height 24
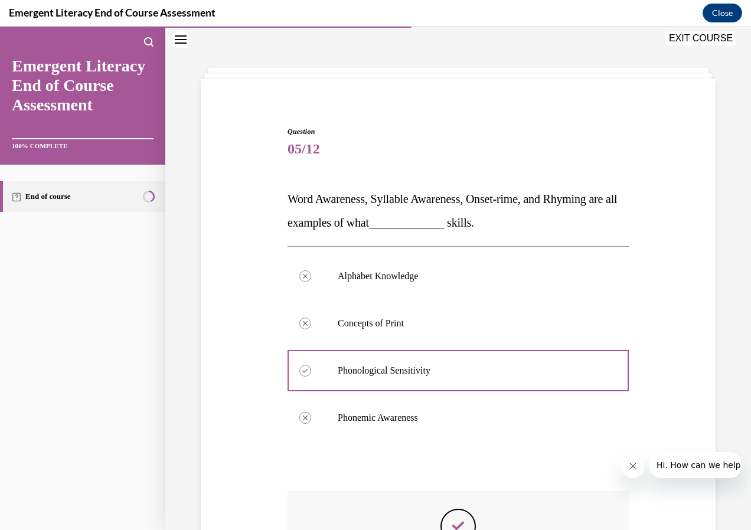
scroll to position [97, 0]
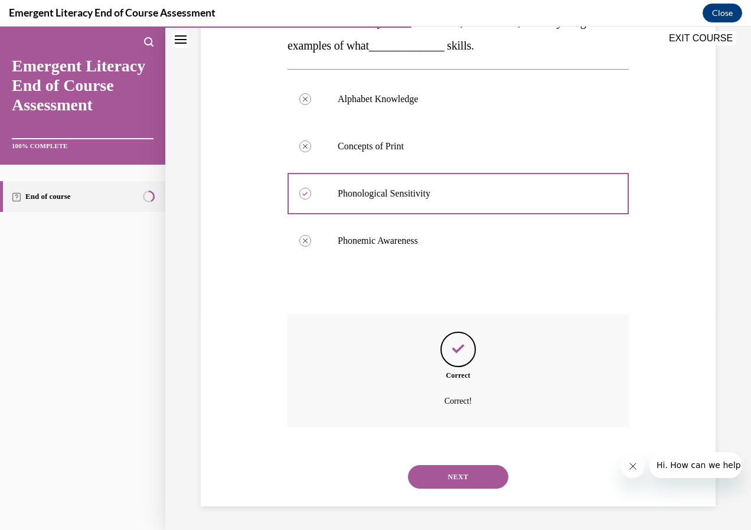
click at [458, 470] on button "NEXT" at bounding box center [458, 477] width 100 height 24
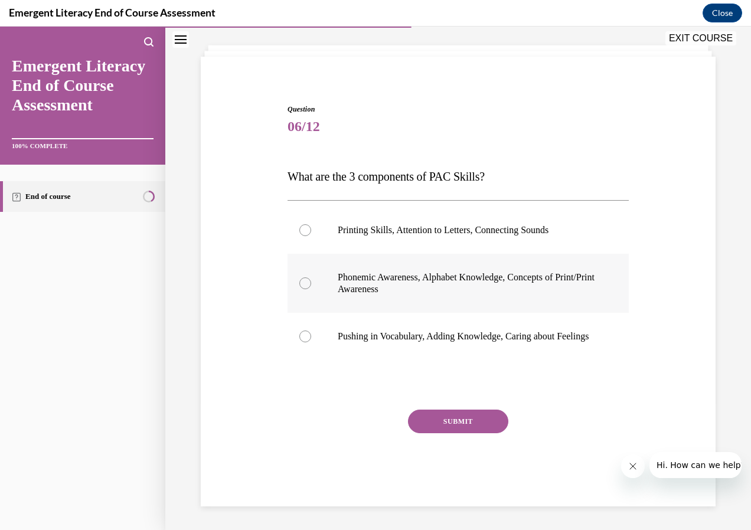
click at [400, 255] on label "Phonemic Awareness, Alphabet Knowledge, Concepts of Print/Print Awareness" at bounding box center [458, 283] width 341 height 59
click at [311, 278] on input "Phonemic Awareness, Alphabet Knowledge, Concepts of Print/Print Awareness" at bounding box center [305, 284] width 12 height 12
radio input "true"
click at [434, 420] on button "SUBMIT" at bounding box center [458, 422] width 100 height 24
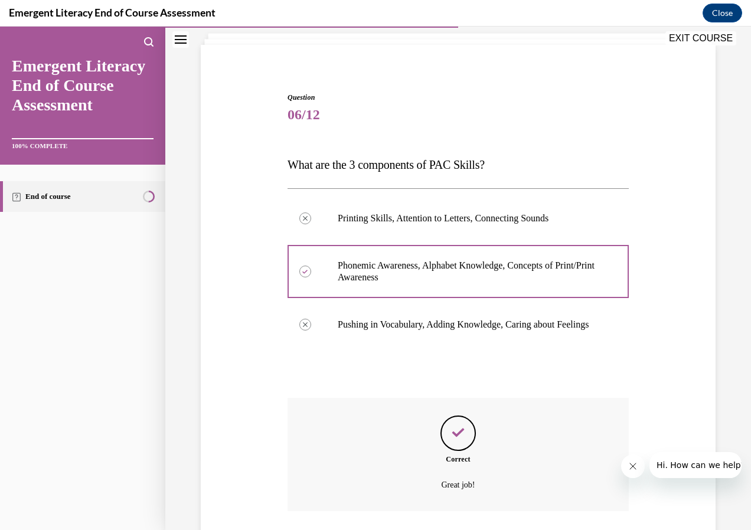
scroll to position [168, 0]
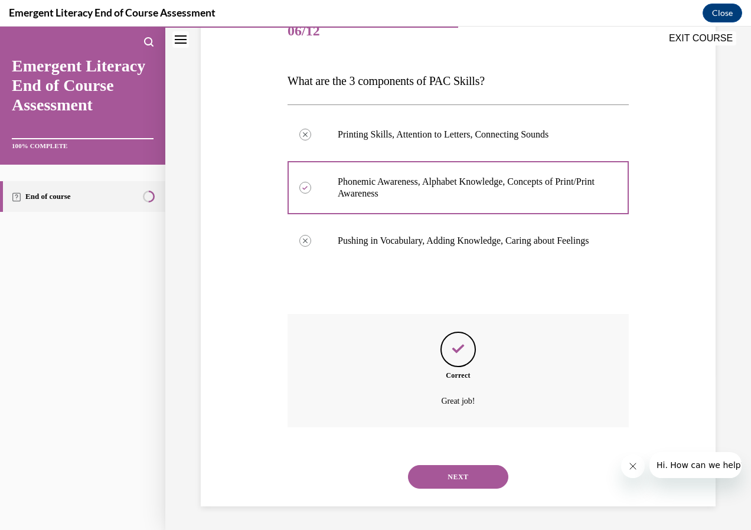
click at [452, 477] on button "NEXT" at bounding box center [458, 477] width 100 height 24
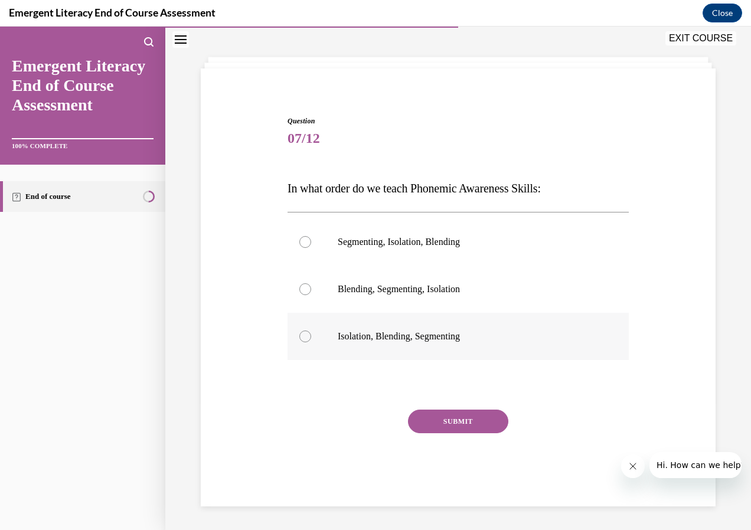
click at [428, 336] on p "Isolation, Blending, Segmenting" at bounding box center [469, 337] width 262 height 12
click at [311, 336] on input "Isolation, Blending, Segmenting" at bounding box center [305, 337] width 12 height 12
radio input "true"
click at [449, 426] on button "SUBMIT" at bounding box center [458, 422] width 100 height 24
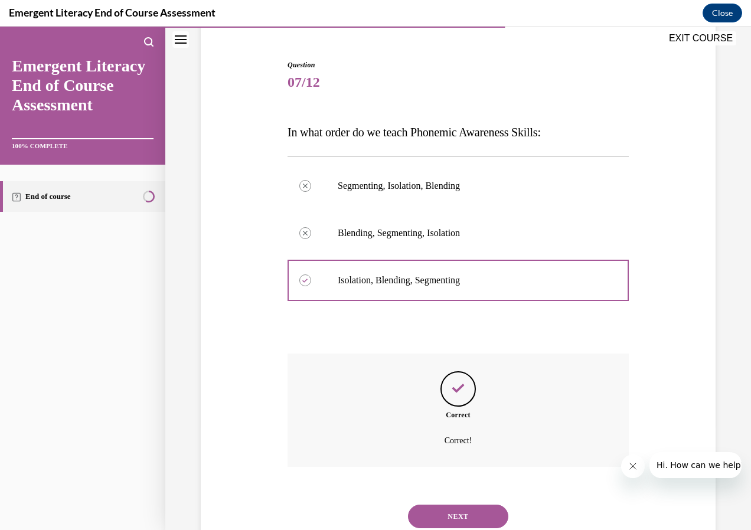
scroll to position [144, 0]
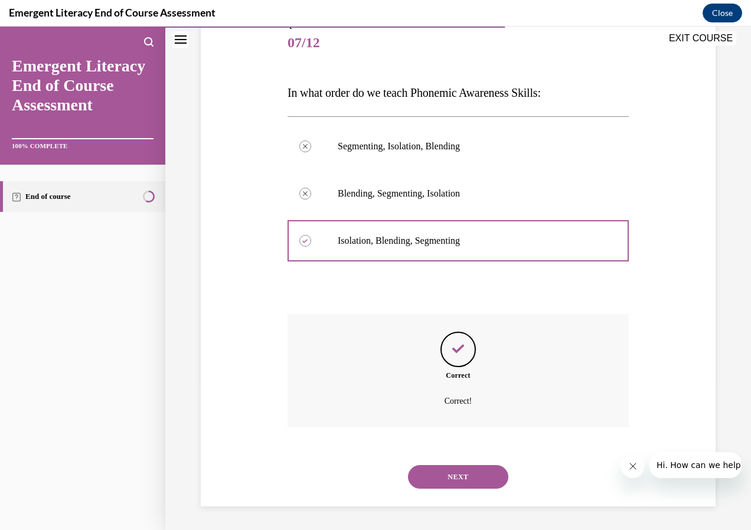
click at [431, 477] on button "NEXT" at bounding box center [458, 477] width 100 height 24
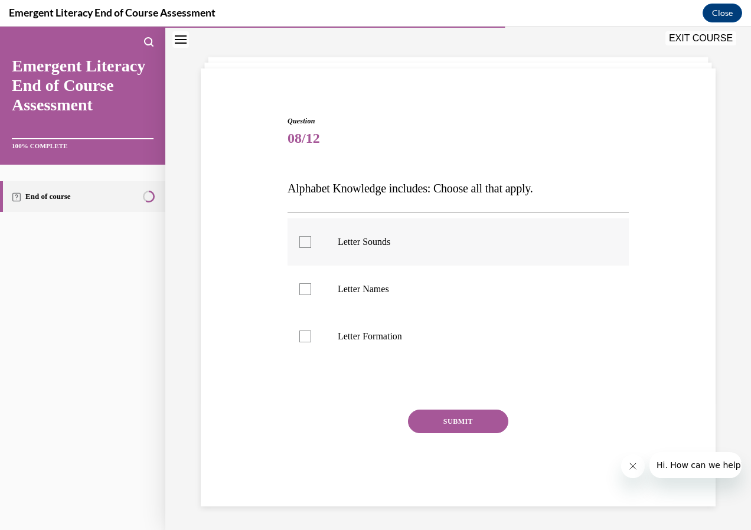
click at [463, 229] on label "Letter Sounds" at bounding box center [458, 242] width 341 height 47
click at [311, 236] on input "Letter Sounds" at bounding box center [305, 242] width 12 height 12
checkbox input "true"
click at [460, 299] on label "Letter Names" at bounding box center [458, 289] width 341 height 47
click at [311, 295] on input "Letter Names" at bounding box center [305, 289] width 12 height 12
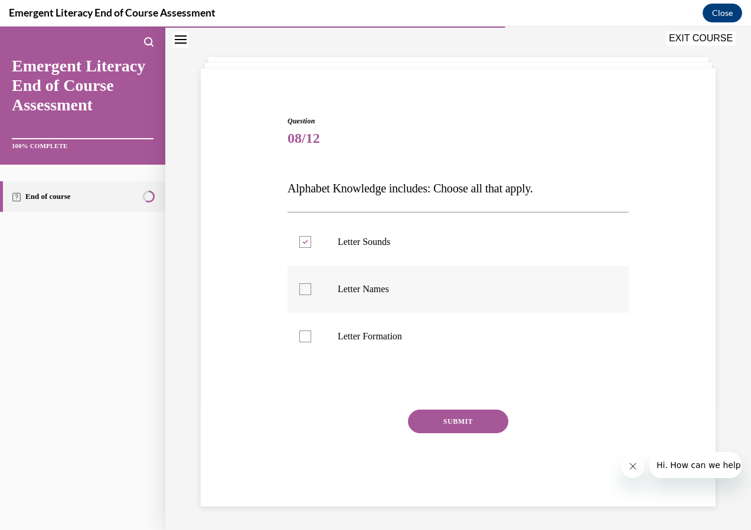
checkbox input "true"
click at [461, 340] on p "Letter Formation" at bounding box center [469, 337] width 262 height 12
click at [311, 340] on input "Letter Formation" at bounding box center [305, 337] width 12 height 12
checkbox input "true"
click at [478, 424] on button "SUBMIT" at bounding box center [458, 422] width 100 height 24
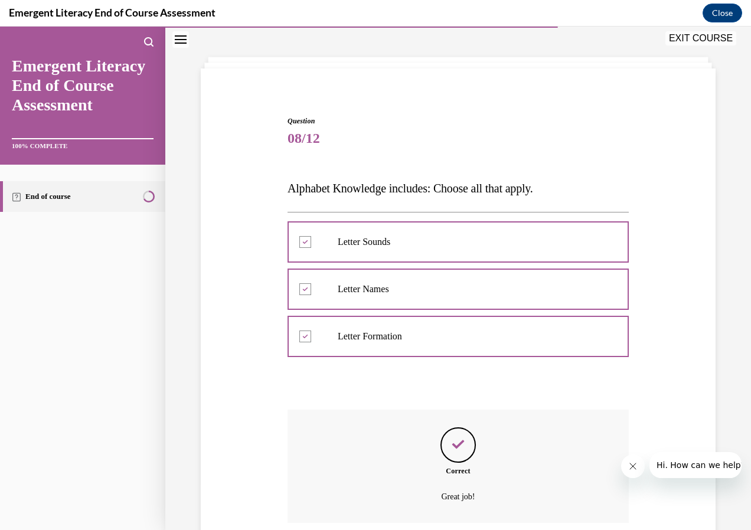
scroll to position [144, 0]
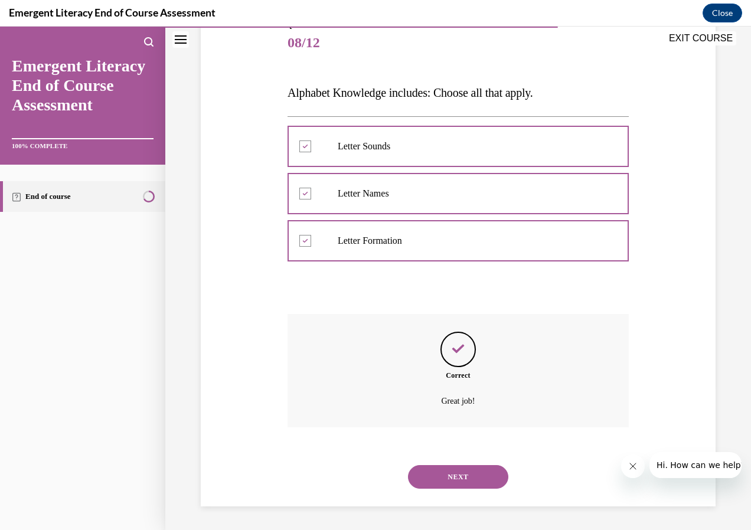
click at [489, 493] on div "NEXT" at bounding box center [458, 477] width 341 height 47
click at [489, 474] on button "NEXT" at bounding box center [458, 477] width 100 height 24
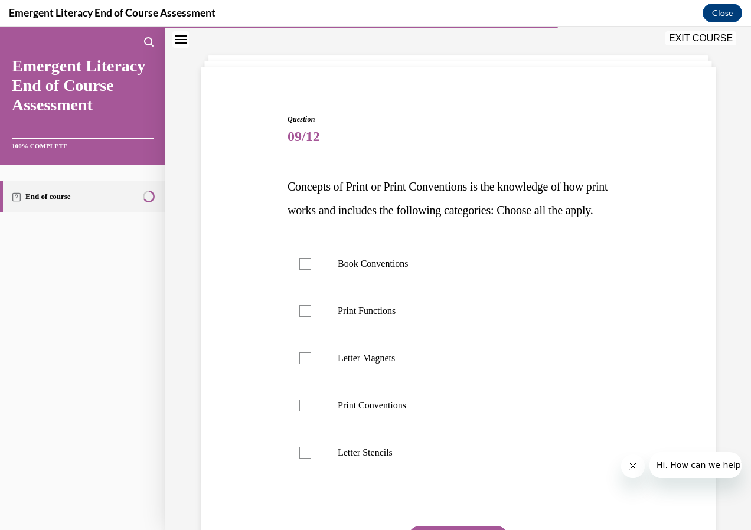
scroll to position [61, 0]
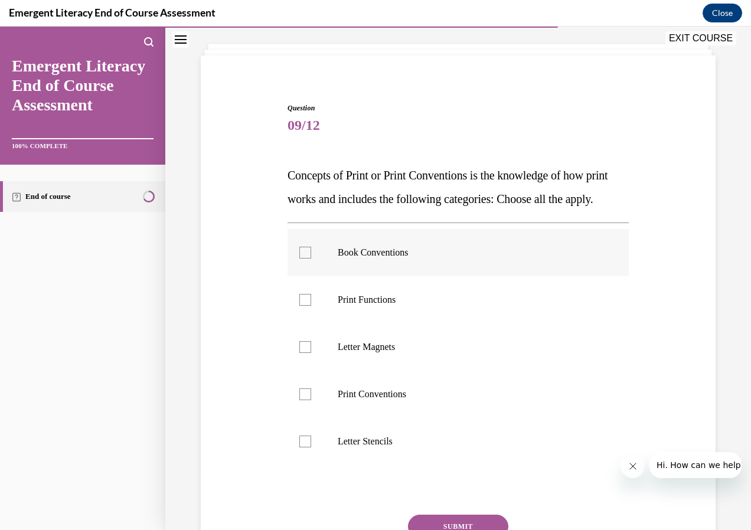
click at [440, 276] on label "Book Conventions" at bounding box center [458, 252] width 341 height 47
click at [311, 259] on input "Book Conventions" at bounding box center [305, 253] width 12 height 12
checkbox input "true"
click at [435, 306] on p "Print Functions" at bounding box center [469, 300] width 262 height 12
click at [311, 306] on input "Print Functions" at bounding box center [305, 300] width 12 height 12
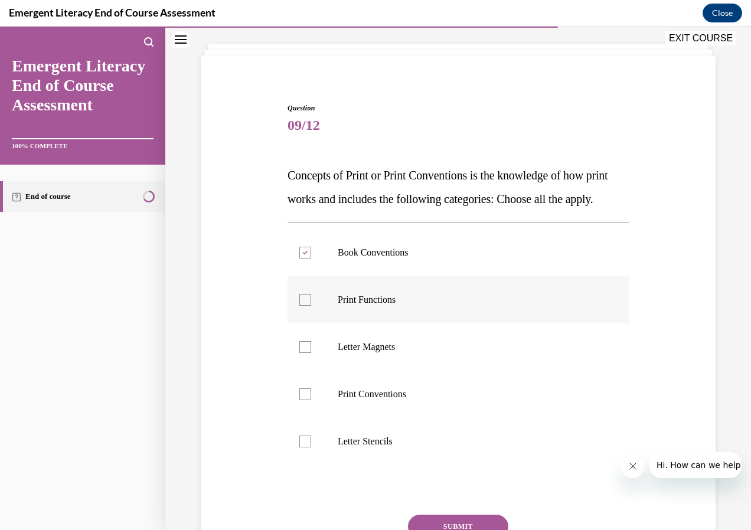
checkbox input "true"
click at [433, 400] on p "Print Conventions" at bounding box center [469, 395] width 262 height 12
click at [311, 400] on input "Print Conventions" at bounding box center [305, 395] width 12 height 12
checkbox input "true"
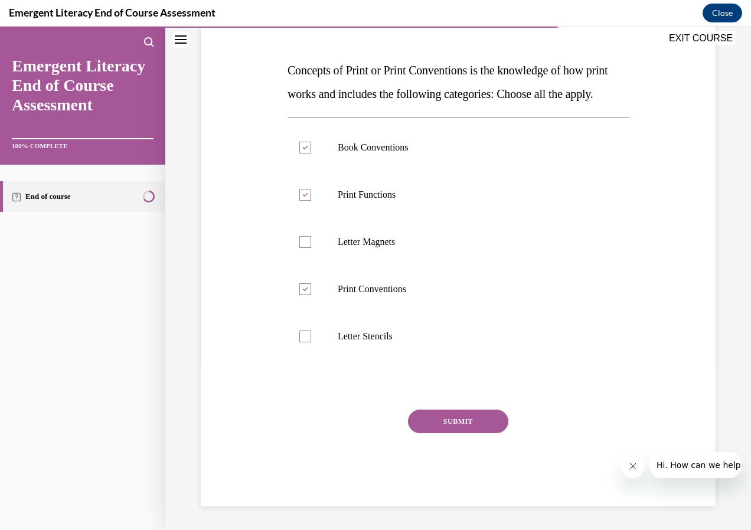
scroll to position [190, 0]
click at [432, 409] on div "Question 09/12 Concepts of Print or Print Conventions is the knowledge of how p…" at bounding box center [458, 252] width 341 height 509
click at [435, 420] on button "SUBMIT" at bounding box center [458, 422] width 100 height 24
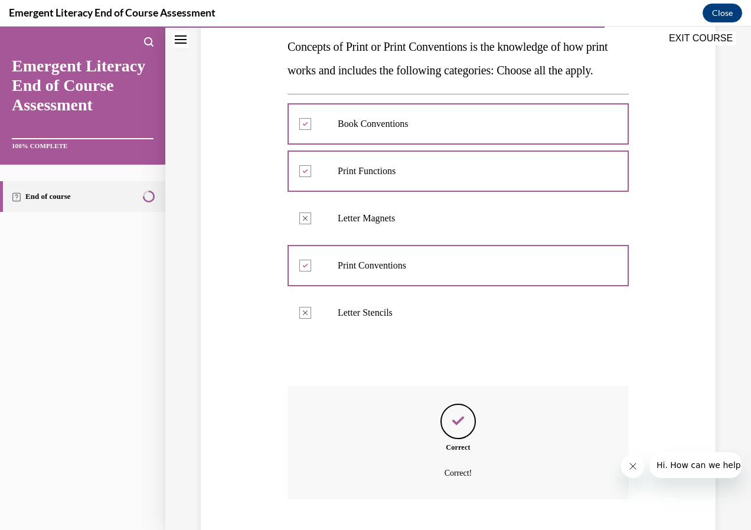
scroll to position [286, 0]
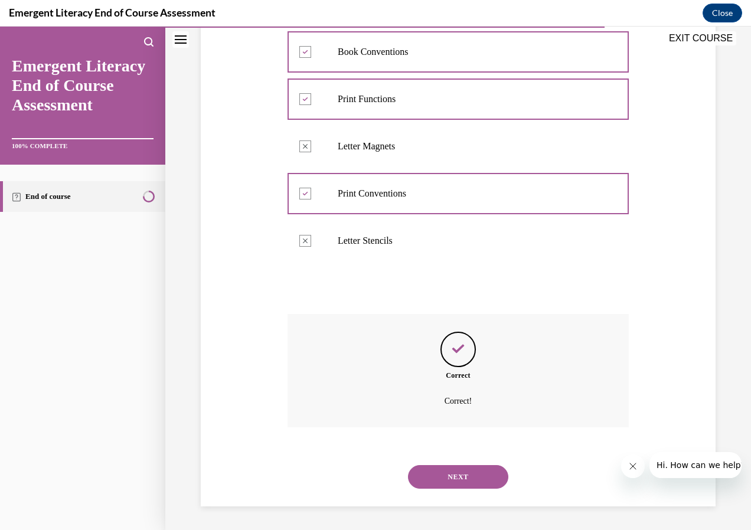
click at [447, 465] on button "NEXT" at bounding box center [458, 477] width 100 height 24
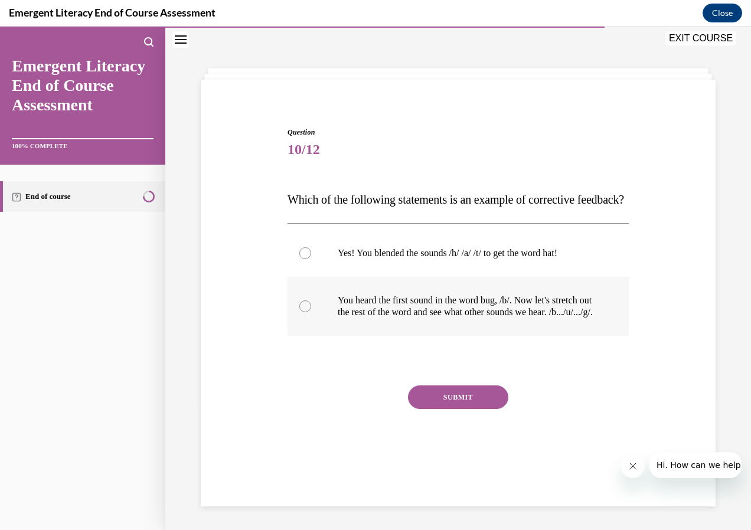
click at [410, 318] on p "You heard the first sound in the word bug, /b/. Now let's stretch out the rest …" at bounding box center [469, 307] width 262 height 24
click at [311, 312] on input "You heard the first sound in the word bug, /b/. Now let's stretch out the rest …" at bounding box center [305, 307] width 12 height 12
radio input "true"
click at [422, 409] on button "SUBMIT" at bounding box center [458, 398] width 100 height 24
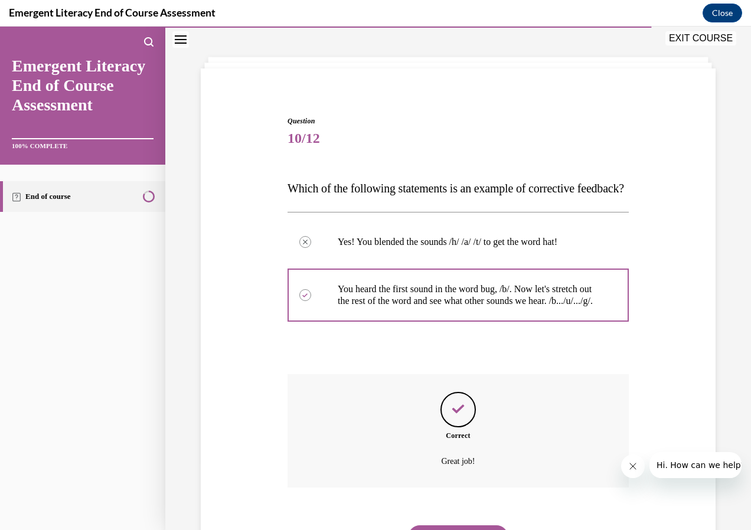
scroll to position [144, 0]
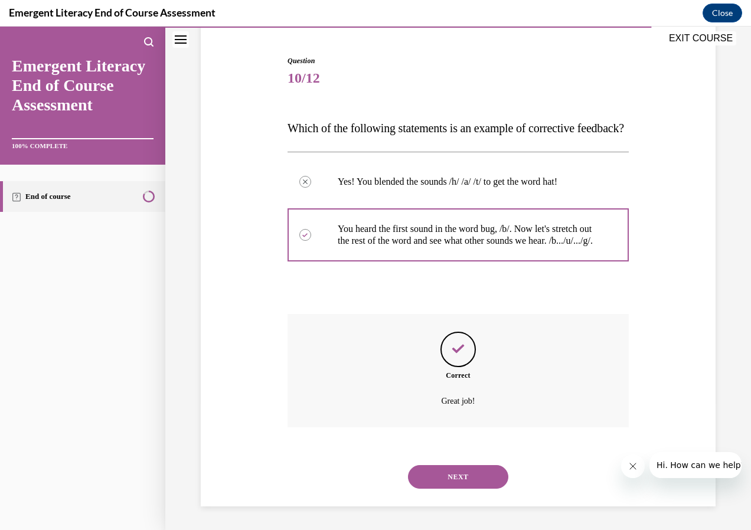
click at [458, 477] on button "NEXT" at bounding box center [458, 477] width 100 height 24
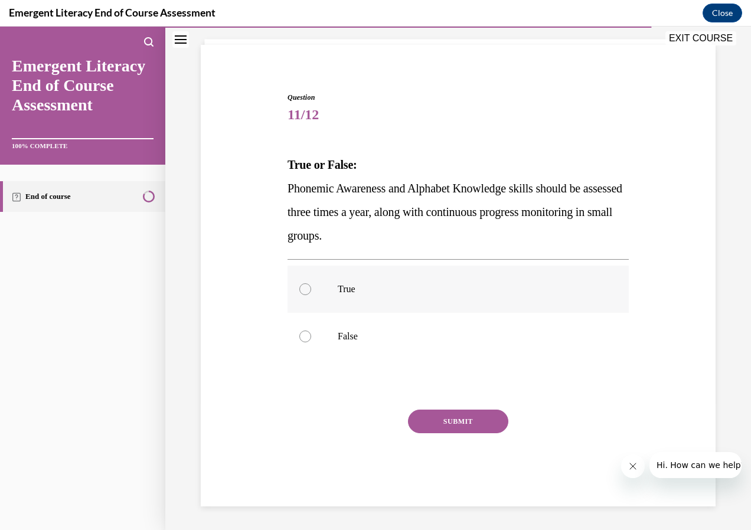
click at [407, 276] on label "True" at bounding box center [458, 289] width 341 height 47
click at [311, 283] on input "True" at bounding box center [305, 289] width 12 height 12
radio input "true"
click at [439, 431] on button "SUBMIT" at bounding box center [458, 422] width 100 height 24
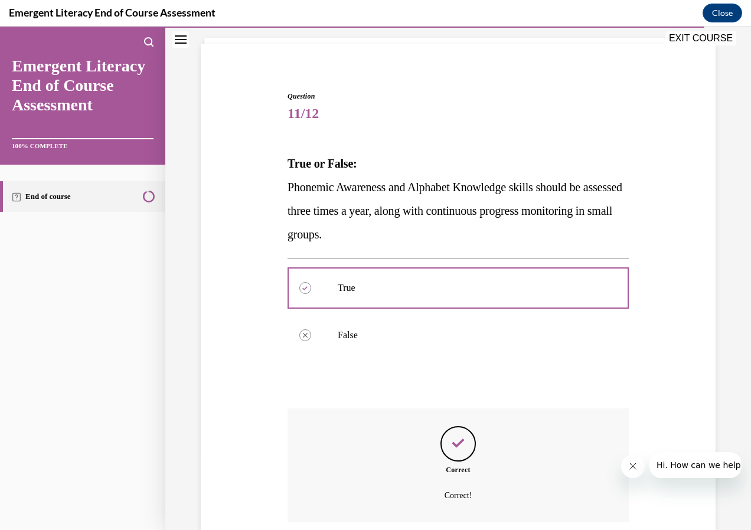
scroll to position [168, 0]
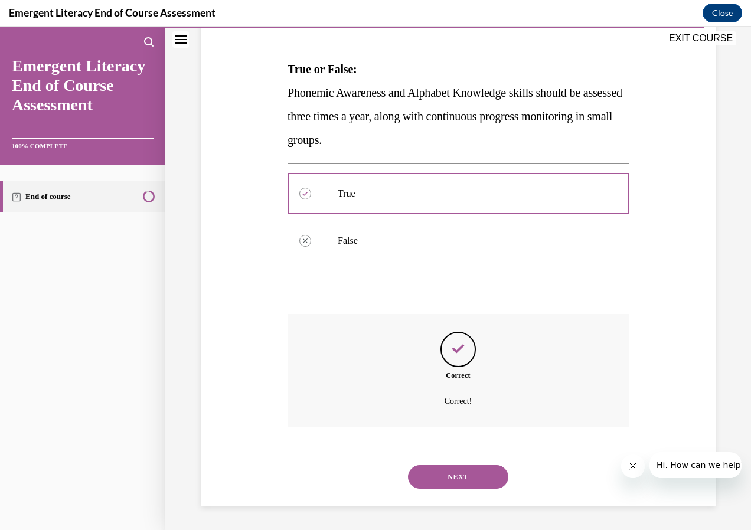
click at [470, 478] on button "NEXT" at bounding box center [458, 477] width 100 height 24
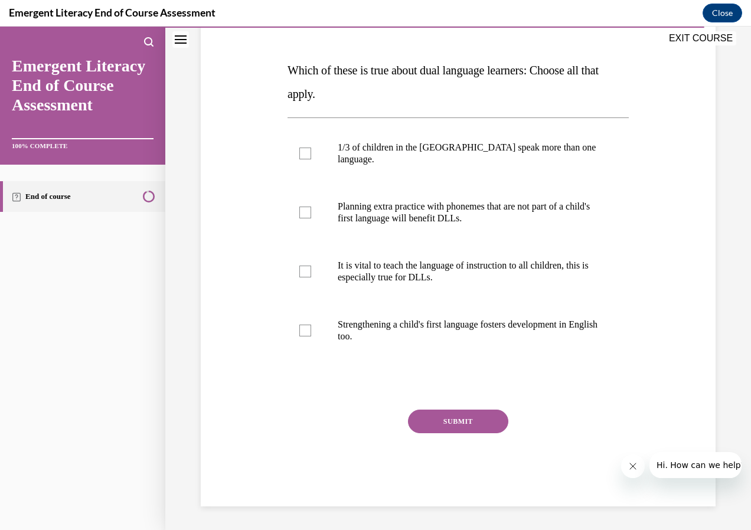
scroll to position [132, 0]
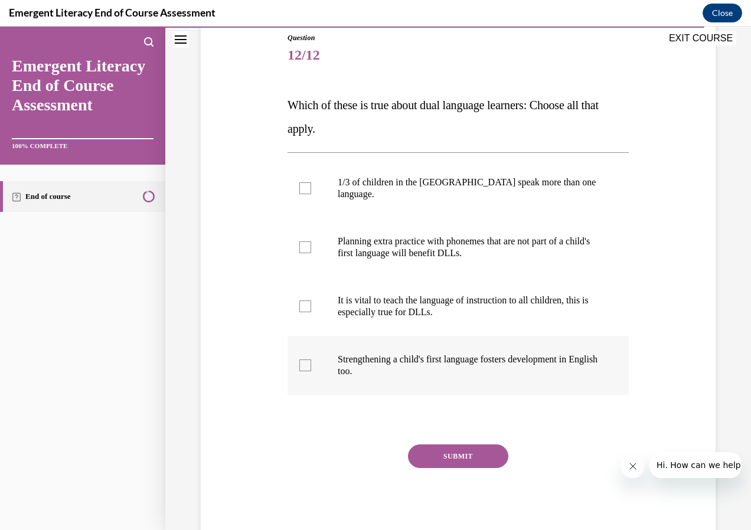
click at [434, 357] on p "Strengthening a child's first language fosters development in English too." at bounding box center [469, 366] width 262 height 24
click at [311, 360] on input "Strengthening a child's first language fosters development in English too." at bounding box center [305, 366] width 12 height 12
checkbox input "true"
click at [431, 296] on p "It is vital to teach the language of instruction to all children, this is espec…" at bounding box center [469, 307] width 262 height 24
click at [311, 301] on input "It is vital to teach the language of instruction to all children, this is espec…" at bounding box center [305, 307] width 12 height 12
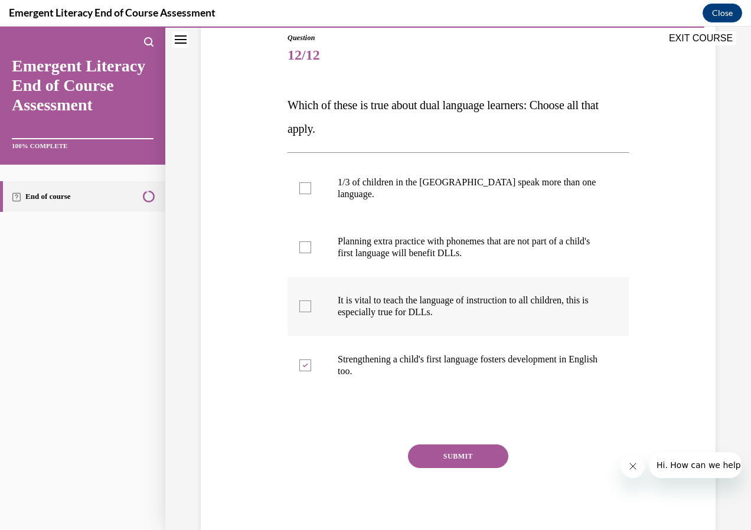
checkbox input "true"
click at [429, 243] on p "Planning extra practice with phonemes that are not part of a child's first lang…" at bounding box center [469, 248] width 262 height 24
click at [311, 243] on input "Planning extra practice with phonemes that are not part of a child's first lang…" at bounding box center [305, 248] width 12 height 12
checkbox input "true"
click at [426, 181] on p "1/3 of children in the US speak more than one language." at bounding box center [469, 189] width 262 height 24
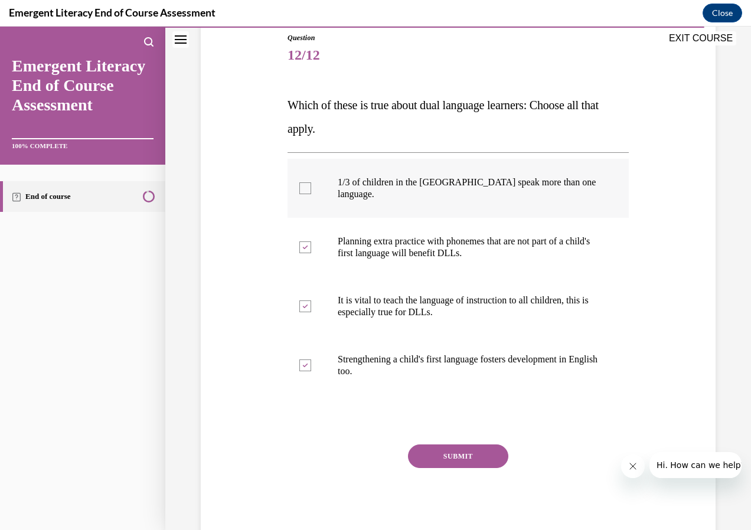
click at [311, 182] on input "1/3 of children in the US speak more than one language." at bounding box center [305, 188] width 12 height 12
checkbox input "true"
click at [457, 445] on button "SUBMIT" at bounding box center [458, 457] width 100 height 24
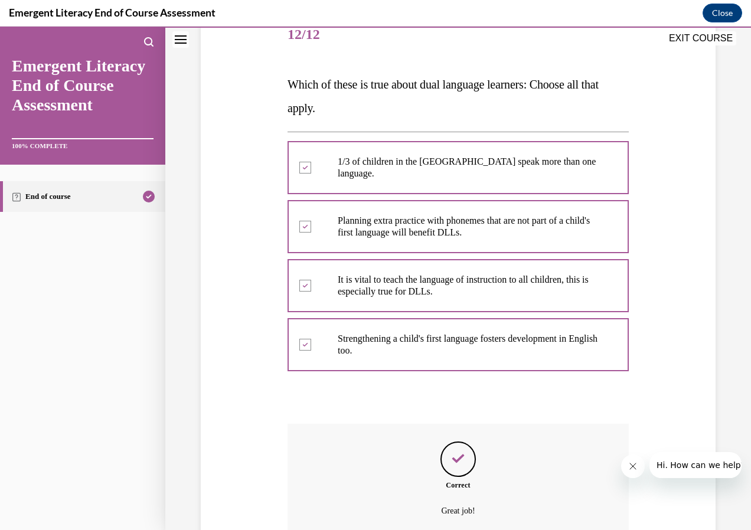
scroll to position [250, 0]
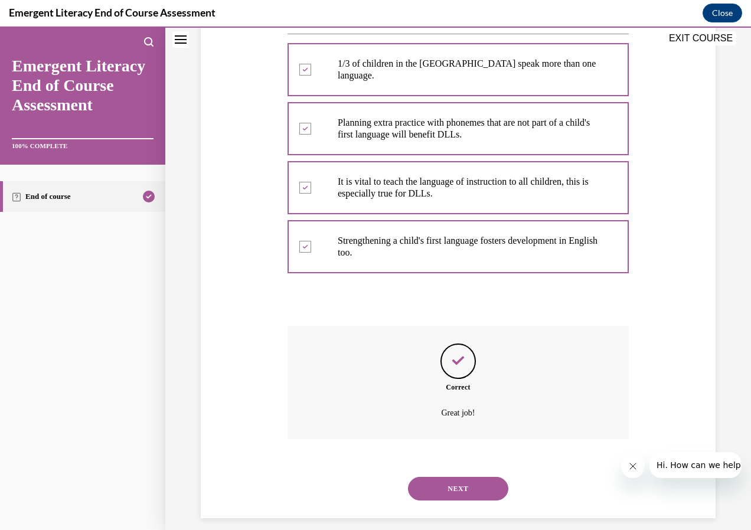
click at [454, 477] on button "NEXT" at bounding box center [458, 489] width 100 height 24
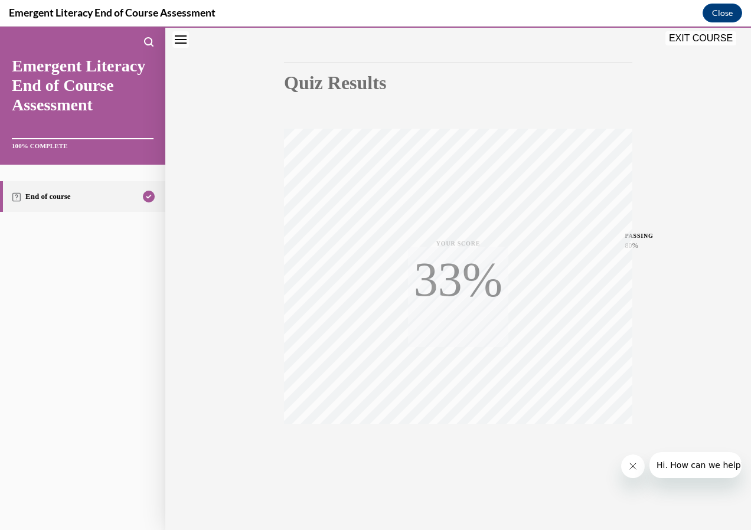
scroll to position [102, 0]
click at [700, 41] on button "EXIT COURSE" at bounding box center [701, 38] width 71 height 14
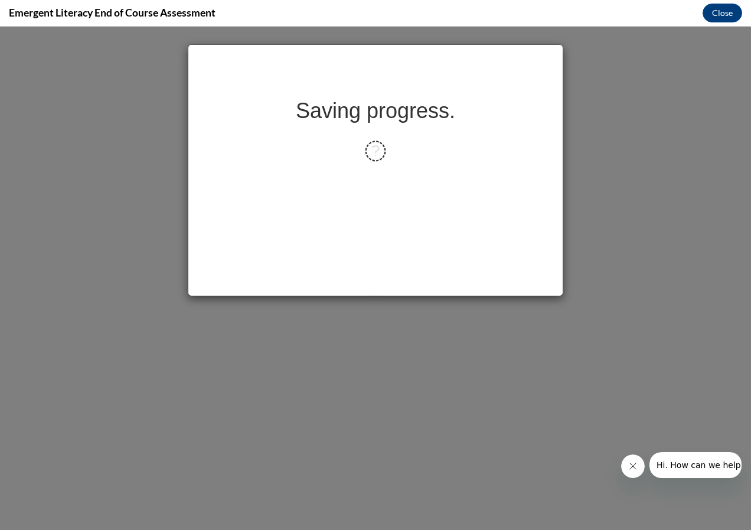
scroll to position [0, 0]
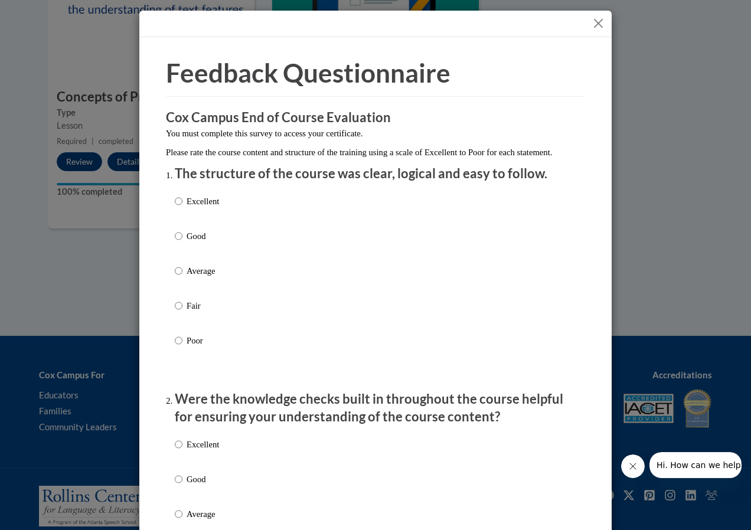
click at [232, 216] on div "Excellent Good Average Fair Poor" at bounding box center [376, 285] width 402 height 193
click at [214, 208] on p "Excellent" at bounding box center [203, 201] width 32 height 13
click at [182, 208] on input "Excellent" at bounding box center [179, 201] width 8 height 13
radio input "true"
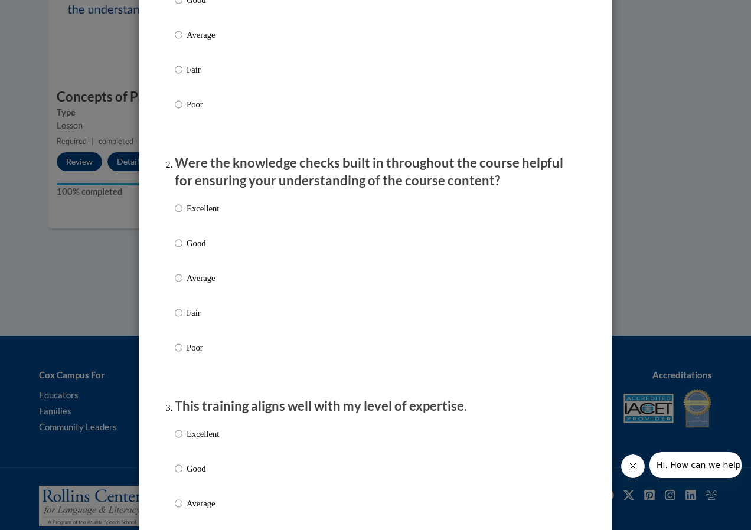
click at [214, 215] on p "Excellent" at bounding box center [203, 208] width 32 height 13
click at [182, 215] on input "Excellent" at bounding box center [179, 208] width 8 height 13
radio input "true"
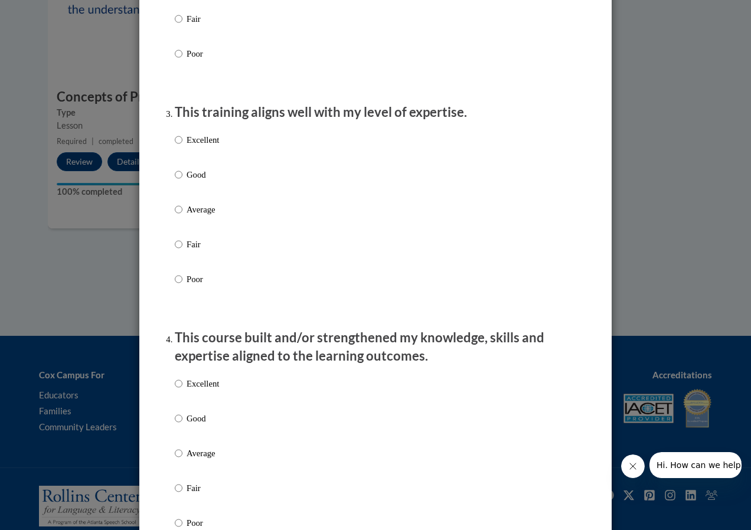
scroll to position [532, 0]
click at [201, 145] on p "Excellent" at bounding box center [203, 138] width 32 height 13
click at [182, 145] on input "Excellent" at bounding box center [179, 138] width 8 height 13
radio input "true"
click at [194, 389] on p "Excellent" at bounding box center [203, 382] width 32 height 13
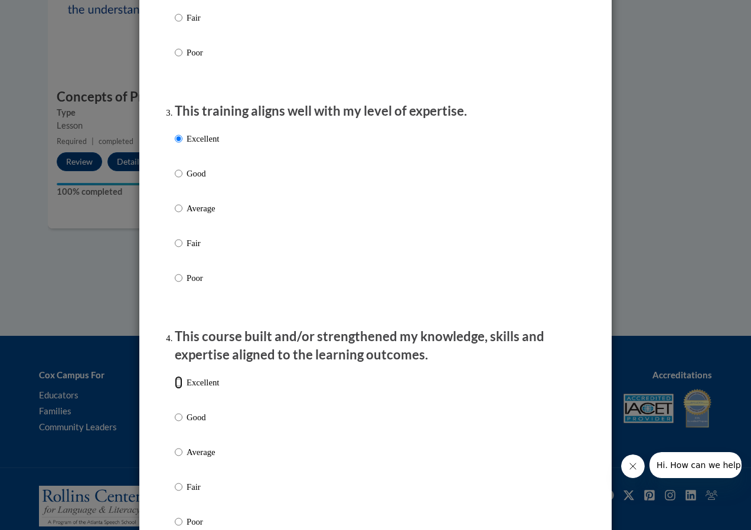
click at [182, 389] on input "Excellent" at bounding box center [179, 382] width 8 height 13
radio input "true"
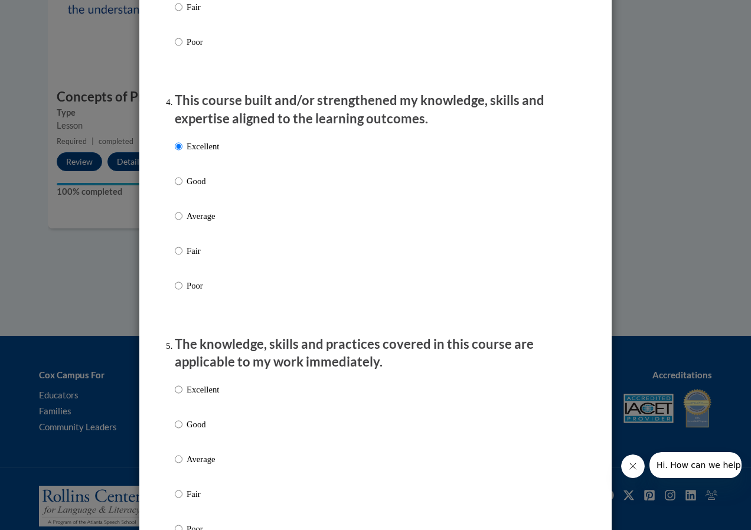
click at [197, 396] on p "Excellent" at bounding box center [203, 389] width 32 height 13
click at [182, 396] on input "Excellent" at bounding box center [179, 389] width 8 height 13
radio input "true"
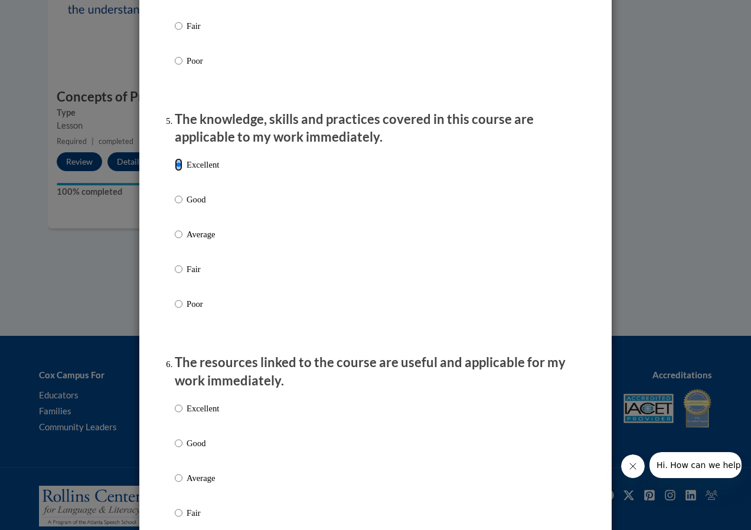
scroll to position [1063, 0]
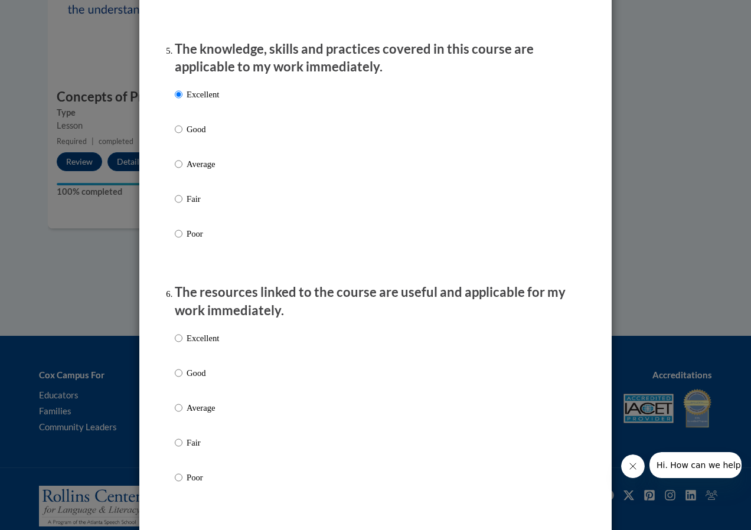
click at [205, 356] on label "Excellent" at bounding box center [197, 348] width 44 height 32
click at [182, 345] on input "Excellent" at bounding box center [179, 338] width 8 height 13
radio input "true"
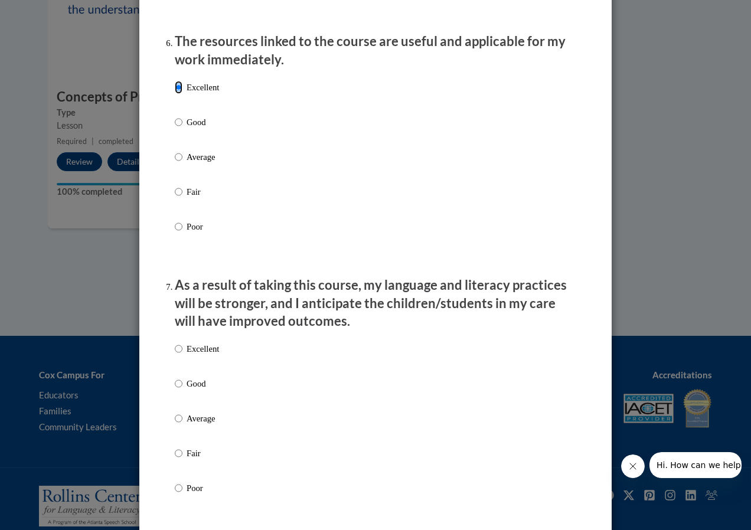
scroll to position [1358, 0]
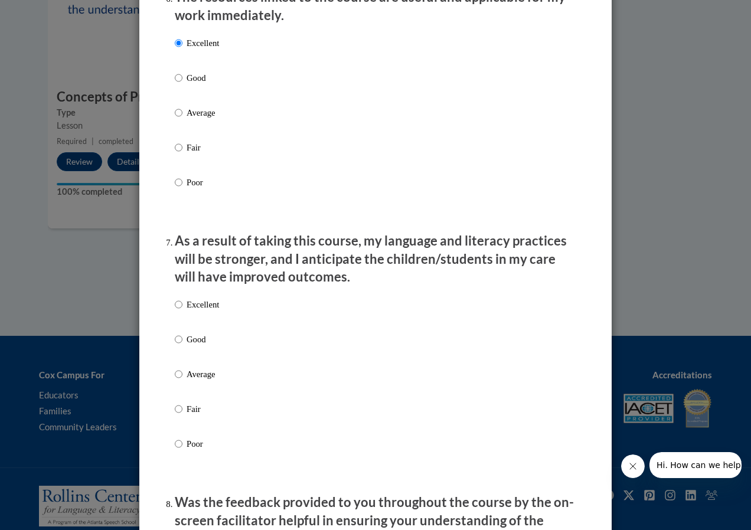
click at [201, 307] on div "Excellent Good Average Fair Poor" at bounding box center [197, 383] width 44 height 183
click at [199, 311] on p "Excellent" at bounding box center [203, 304] width 32 height 13
click at [182, 311] on input "Excellent" at bounding box center [179, 304] width 8 height 13
radio input "true"
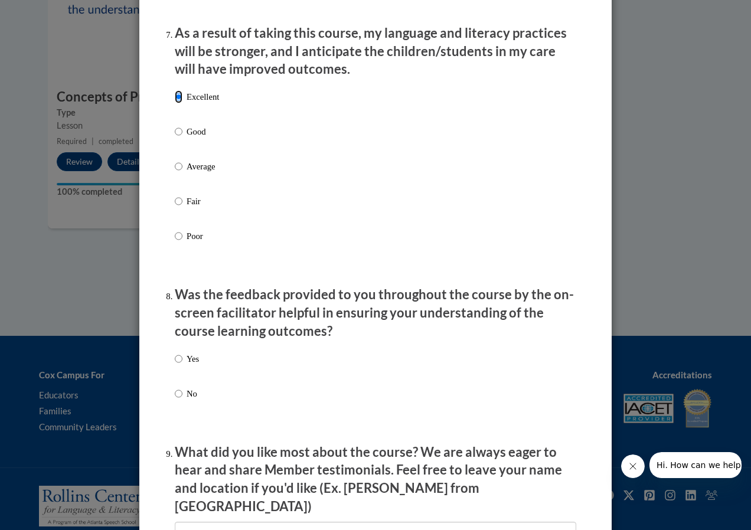
scroll to position [1654, 0]
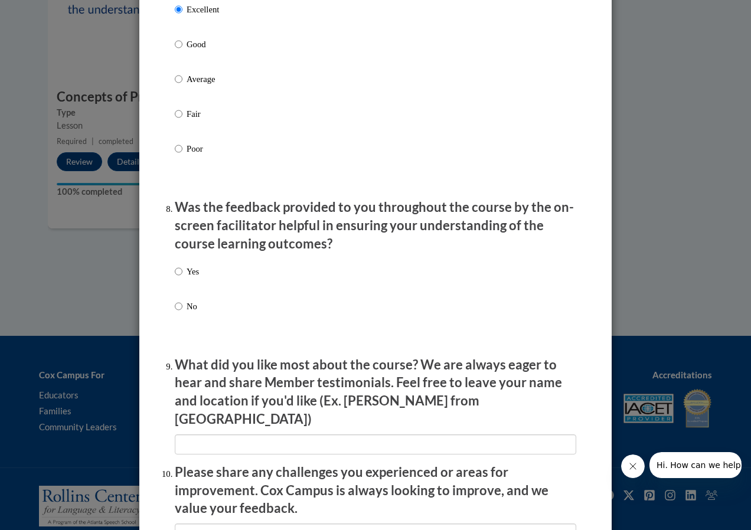
click at [187, 276] on p "Yes" at bounding box center [193, 271] width 12 height 13
click at [182, 276] on input "Yes" at bounding box center [179, 271] width 8 height 13
radio input "true"
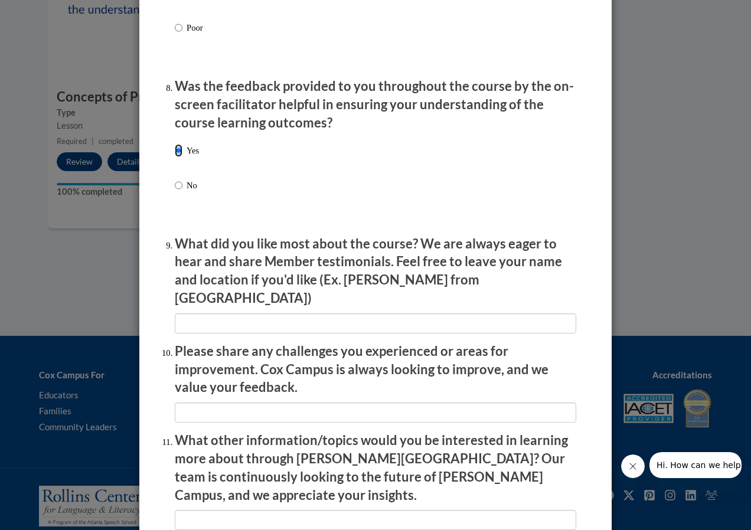
scroll to position [1831, 0]
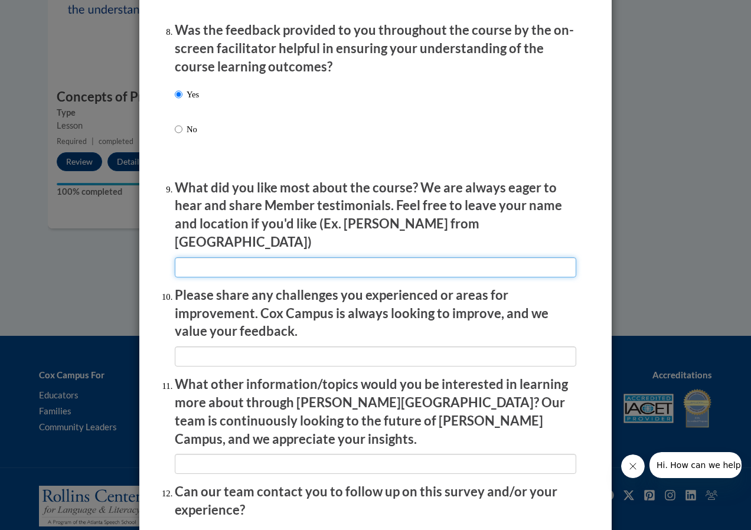
click at [204, 259] on input "textbox" at bounding box center [376, 267] width 402 height 20
type input "na"
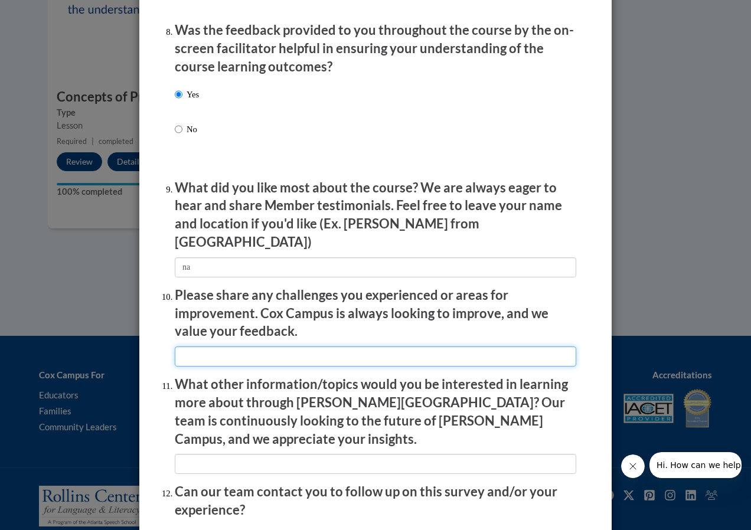
click at [208, 353] on input "textbox" at bounding box center [376, 357] width 402 height 20
type input "na"
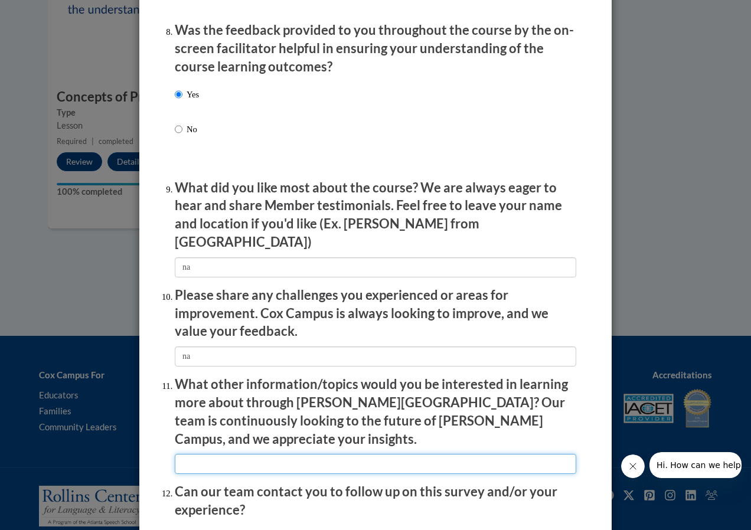
click at [219, 454] on input "textbox" at bounding box center [376, 464] width 402 height 20
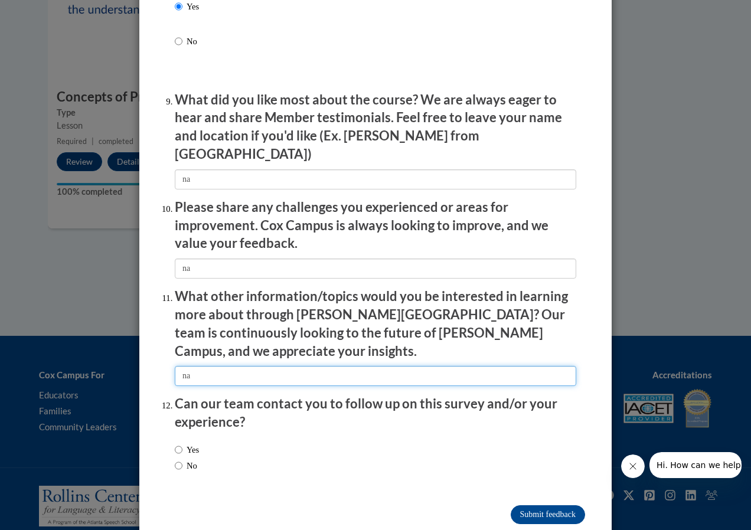
scroll to position [1924, 0]
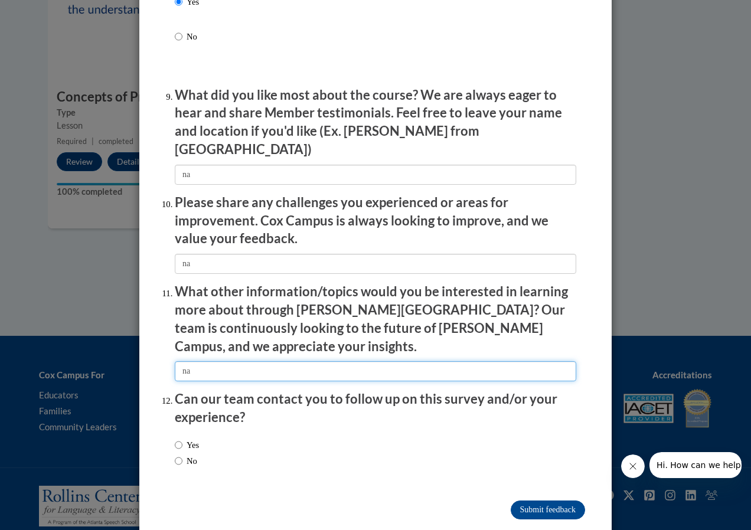
type input "na"
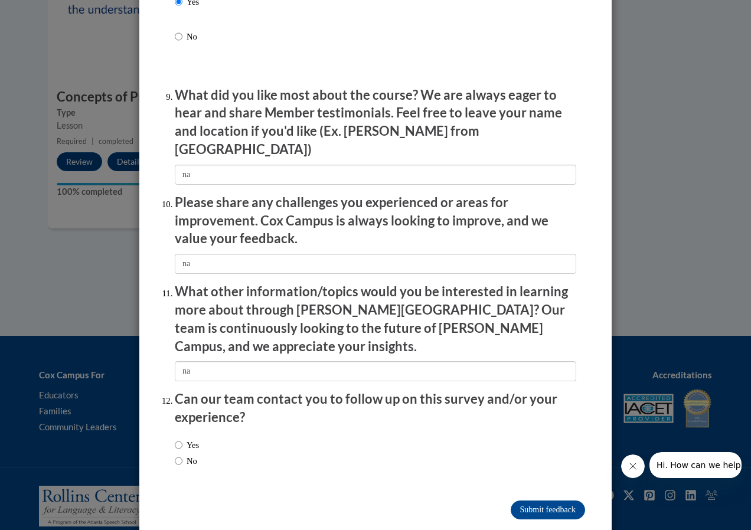
click at [189, 455] on label "No" at bounding box center [186, 461] width 22 height 13
click at [182, 455] on input "No" at bounding box center [179, 461] width 8 height 13
radio input "true"
click at [532, 501] on input "Submit feedback" at bounding box center [548, 510] width 74 height 19
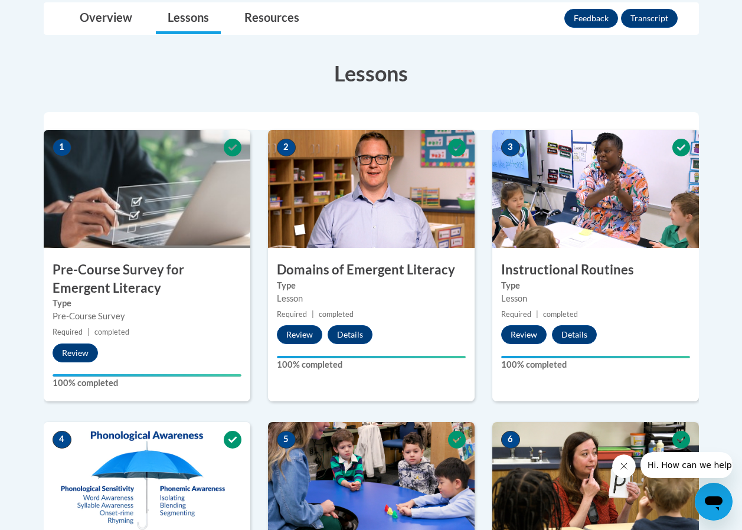
scroll to position [197, 0]
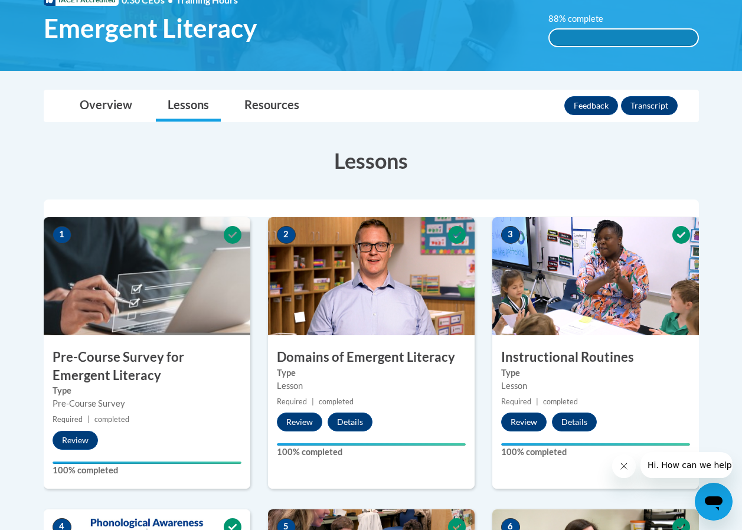
click at [560, 35] on div "88% complete" at bounding box center [624, 38] width 148 height 17
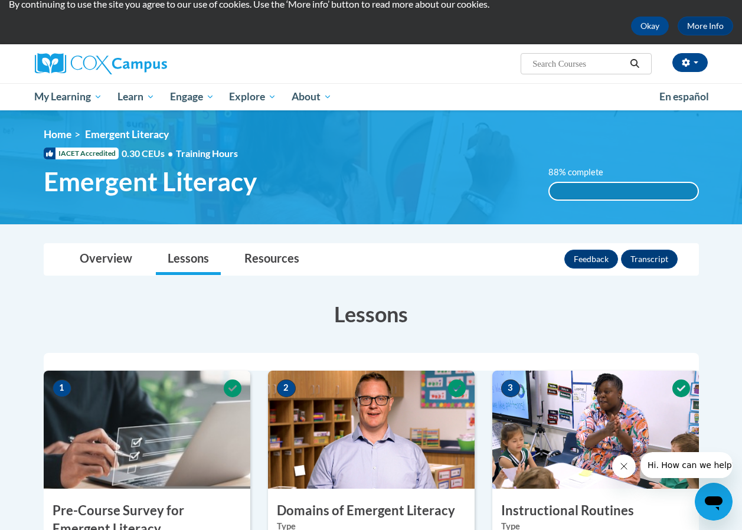
scroll to position [0, 0]
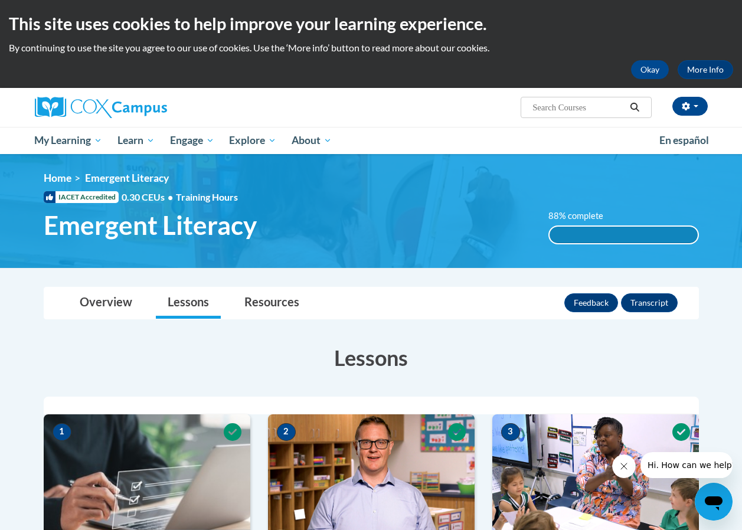
click at [582, 110] on input "Search..." at bounding box center [579, 107] width 94 height 14
type input "data driven"
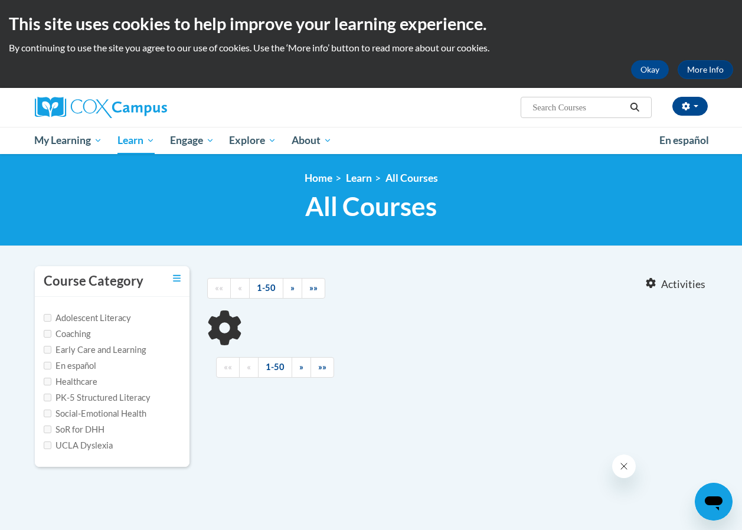
type input "data driven"
click at [581, 105] on input "data driven" at bounding box center [579, 107] width 94 height 14
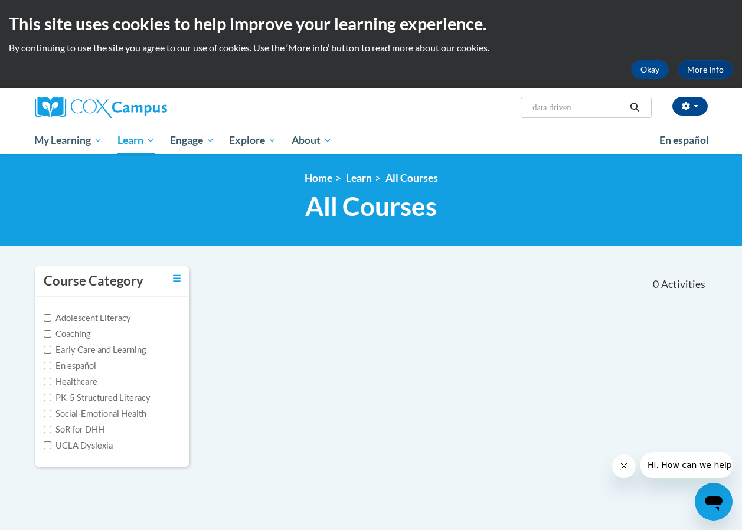
click at [585, 112] on input "data driven" at bounding box center [579, 107] width 94 height 14
type input "d"
type input "driven"
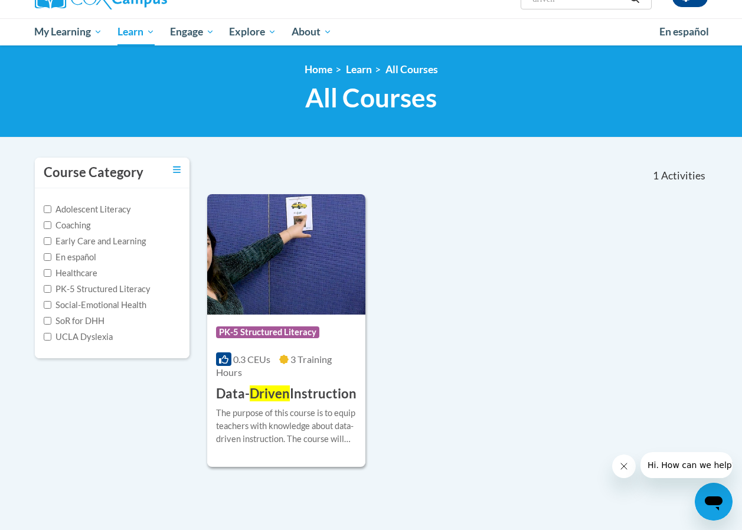
scroll to position [118, 0]
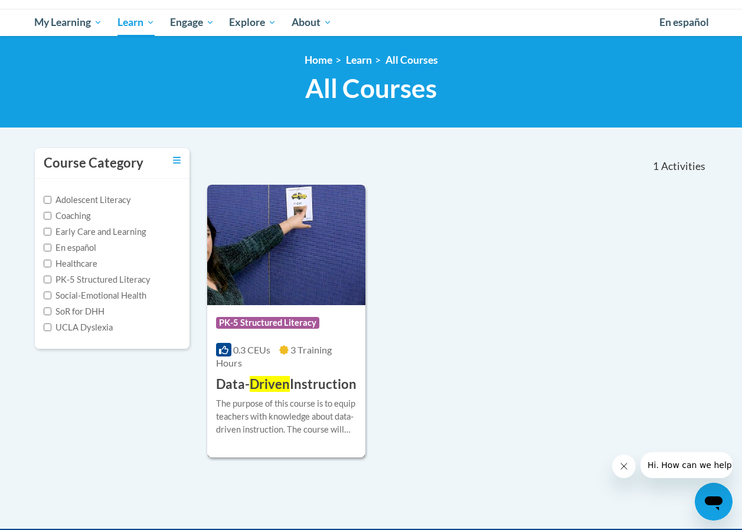
click at [313, 252] on img at bounding box center [286, 245] width 158 height 120
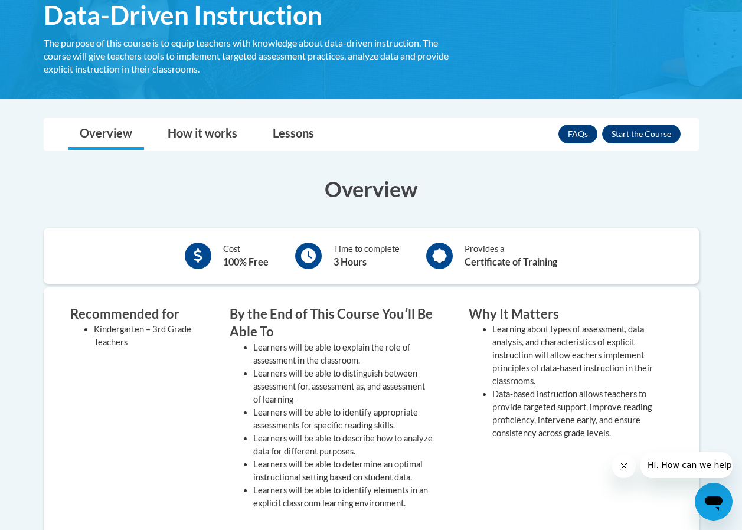
scroll to position [236, 0]
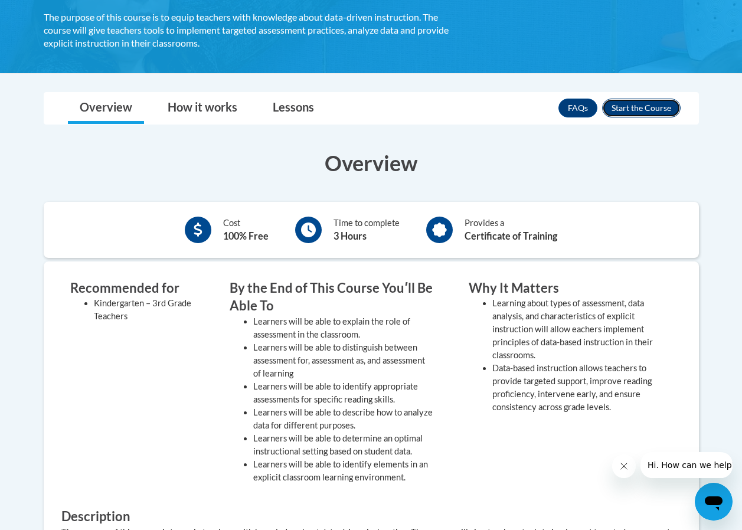
click at [641, 102] on button "Enroll" at bounding box center [641, 108] width 79 height 19
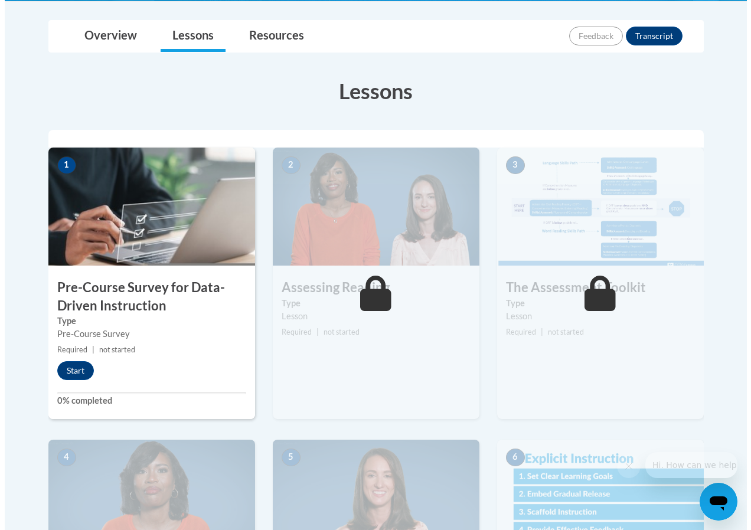
scroll to position [295, 0]
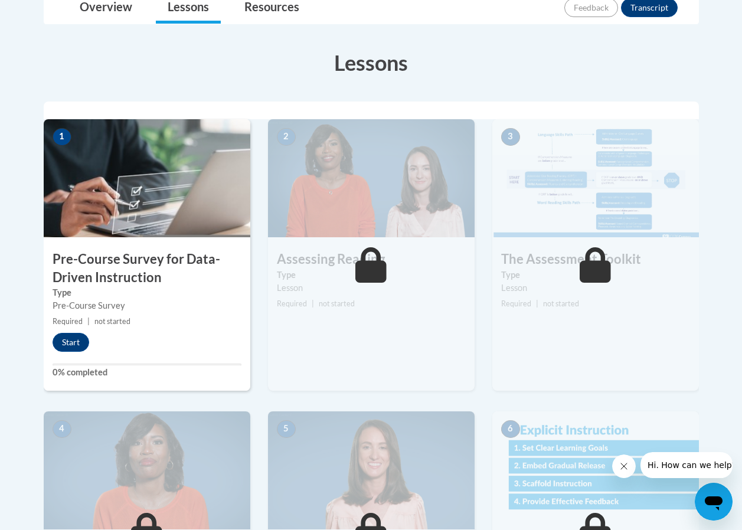
click at [84, 351] on div "Start" at bounding box center [74, 342] width 60 height 19
click at [74, 340] on button "Start" at bounding box center [71, 342] width 37 height 19
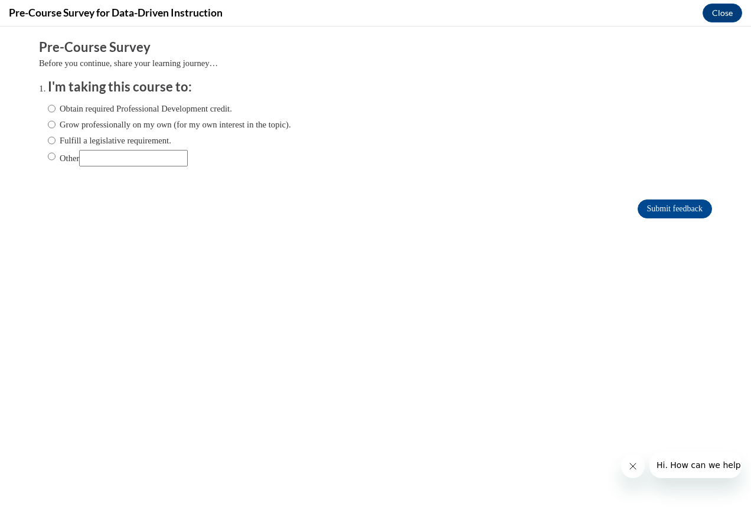
scroll to position [0, 0]
click at [118, 110] on label "Obtain required Professional Development credit." at bounding box center [140, 108] width 184 height 13
click at [56, 110] on input "Obtain required Professional Development credit." at bounding box center [52, 108] width 8 height 13
radio input "true"
click at [644, 214] on input "Submit feedback" at bounding box center [675, 209] width 74 height 19
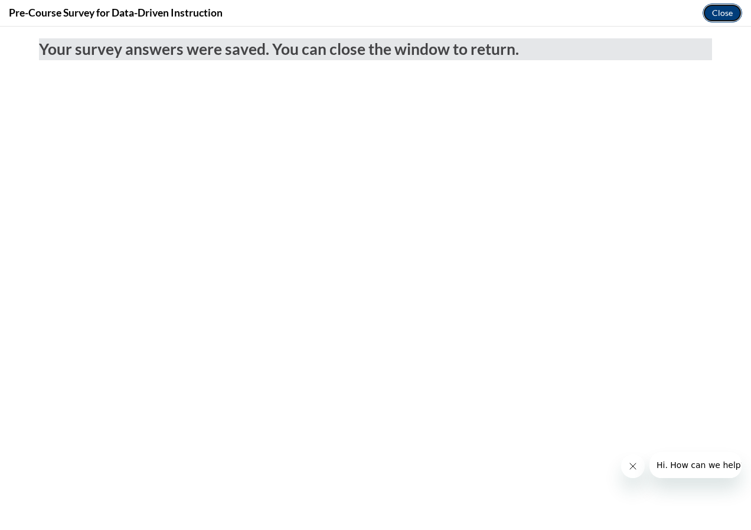
click at [713, 18] on button "Close" at bounding box center [723, 13] width 40 height 19
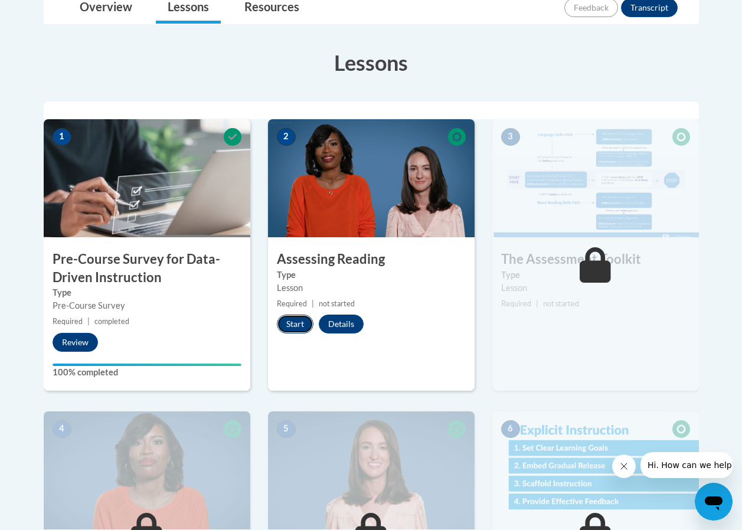
click at [301, 322] on button "Start" at bounding box center [295, 324] width 37 height 19
